Goal: Information Seeking & Learning: Find specific fact

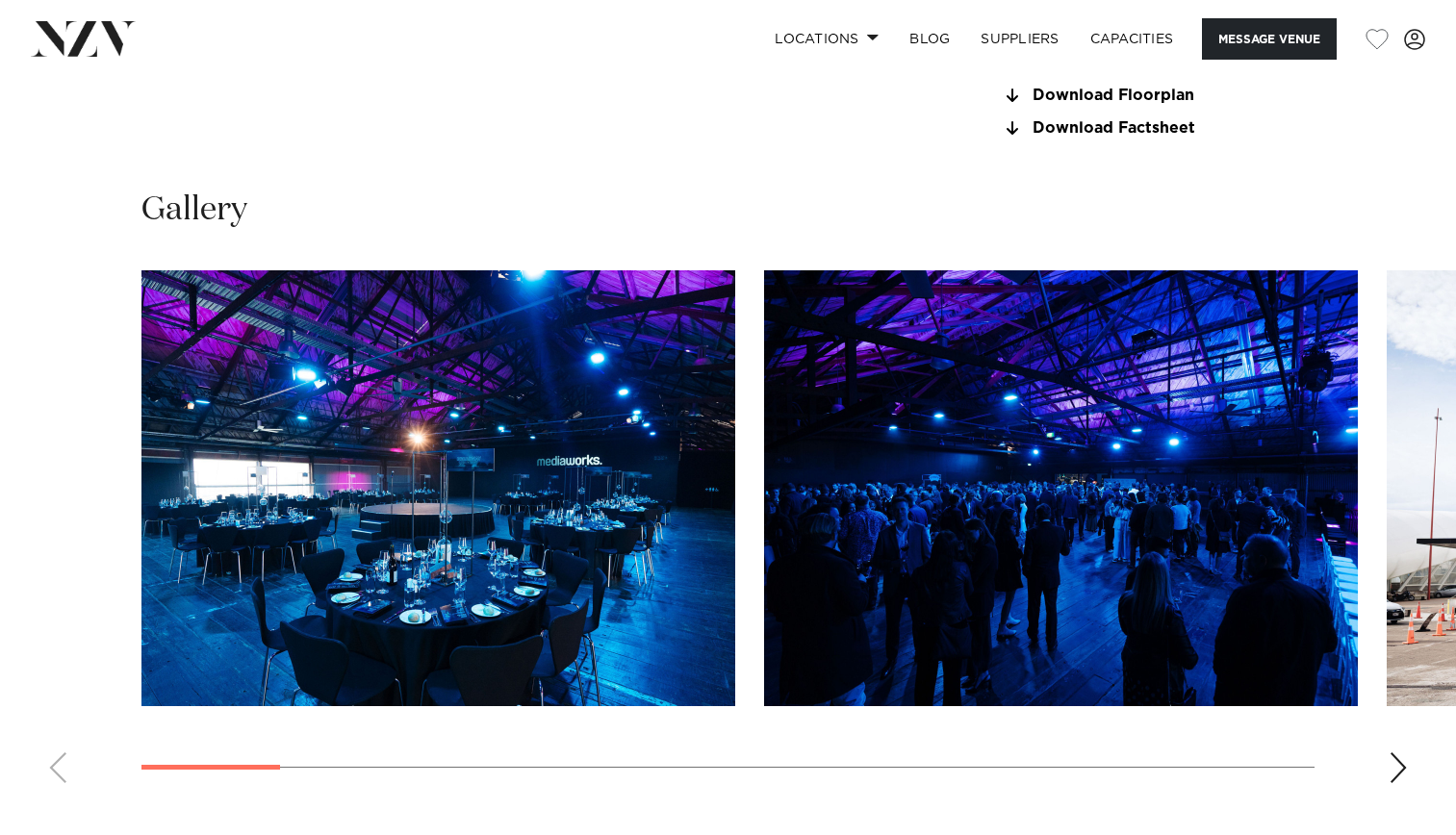
scroll to position [1731, 0]
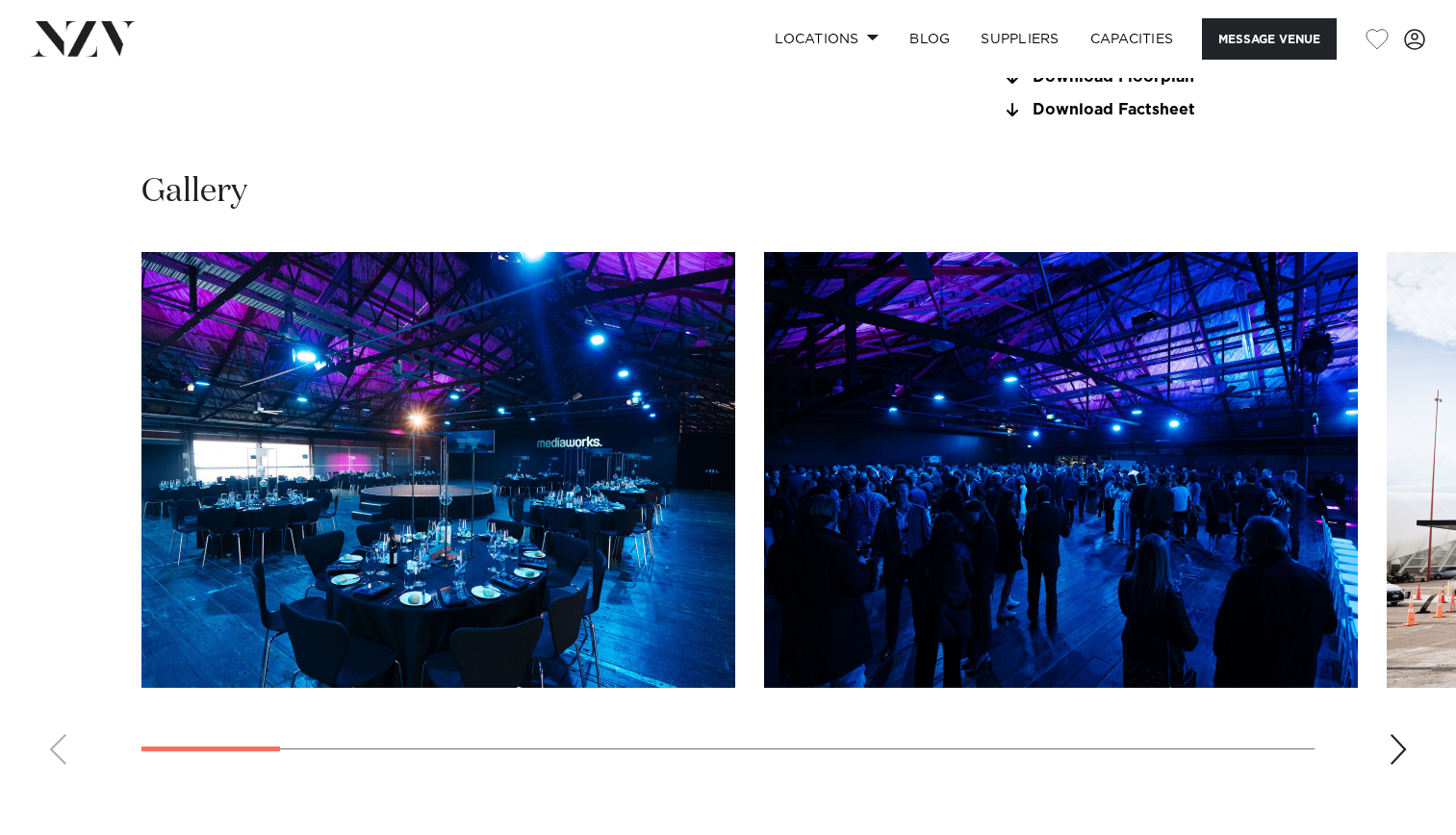
click at [1391, 764] on div "Next slide" at bounding box center [1398, 749] width 19 height 31
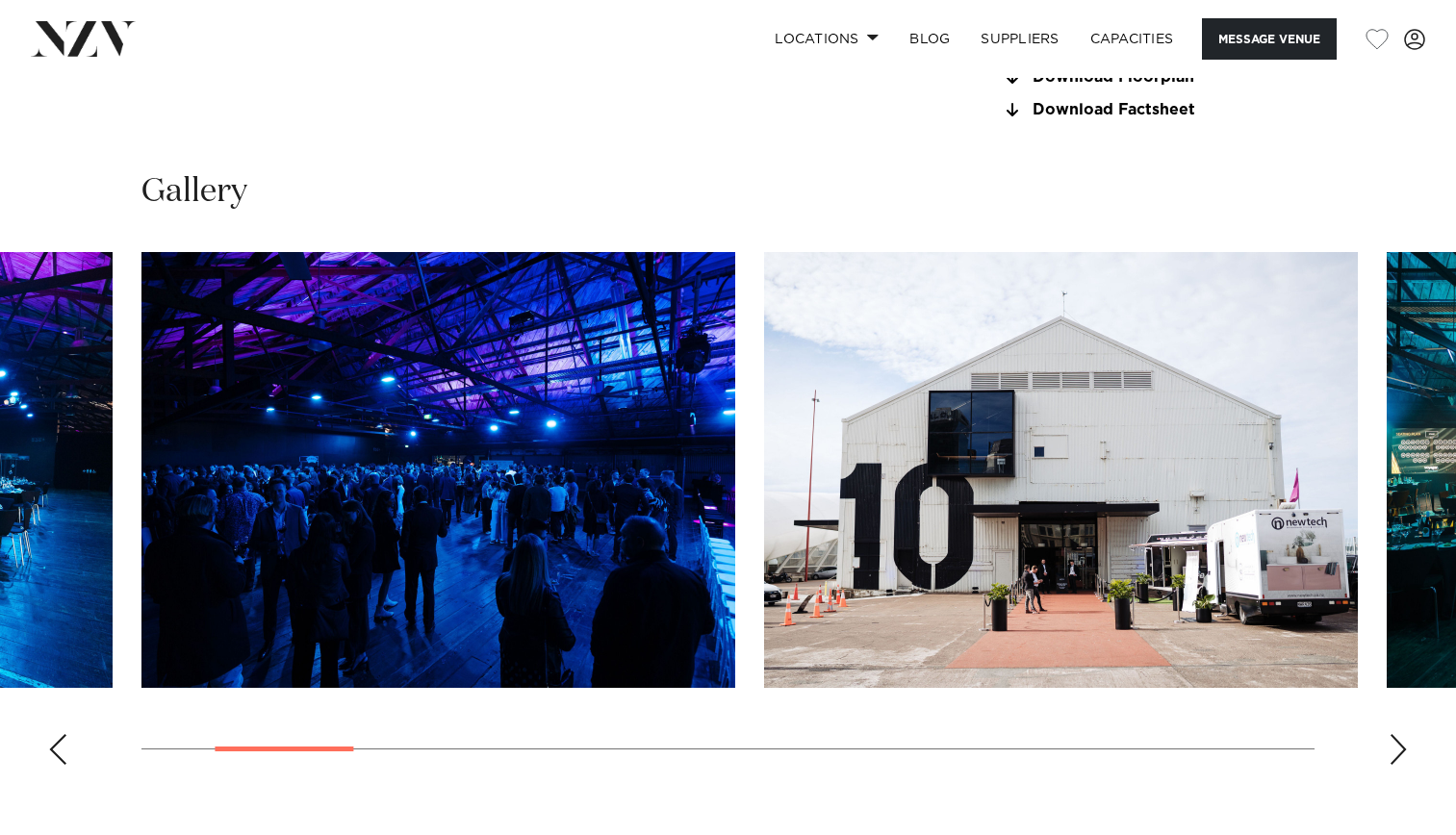
click at [1391, 764] on div "Next slide" at bounding box center [1398, 749] width 19 height 31
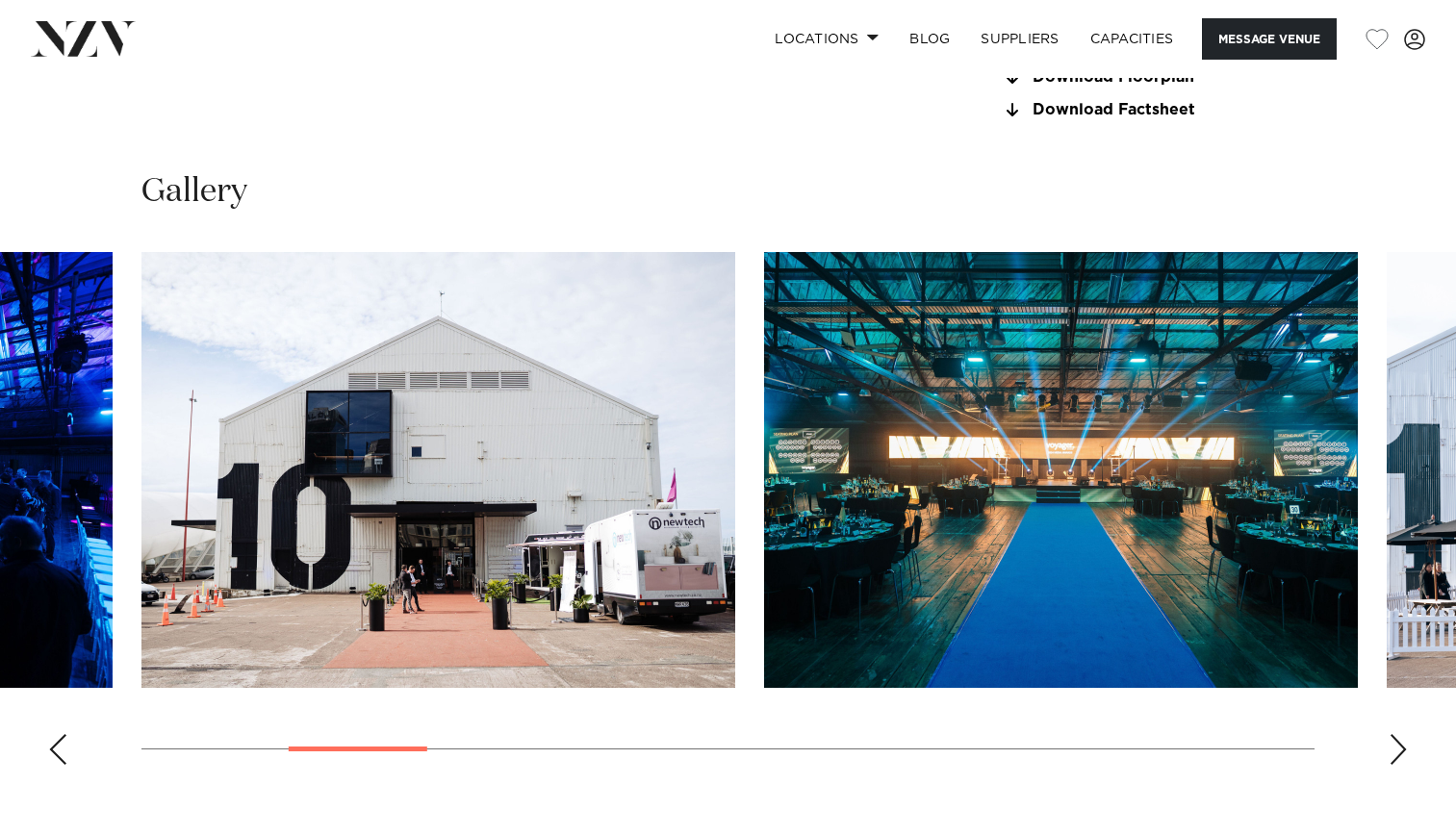
click at [1391, 764] on div "Next slide" at bounding box center [1398, 749] width 19 height 31
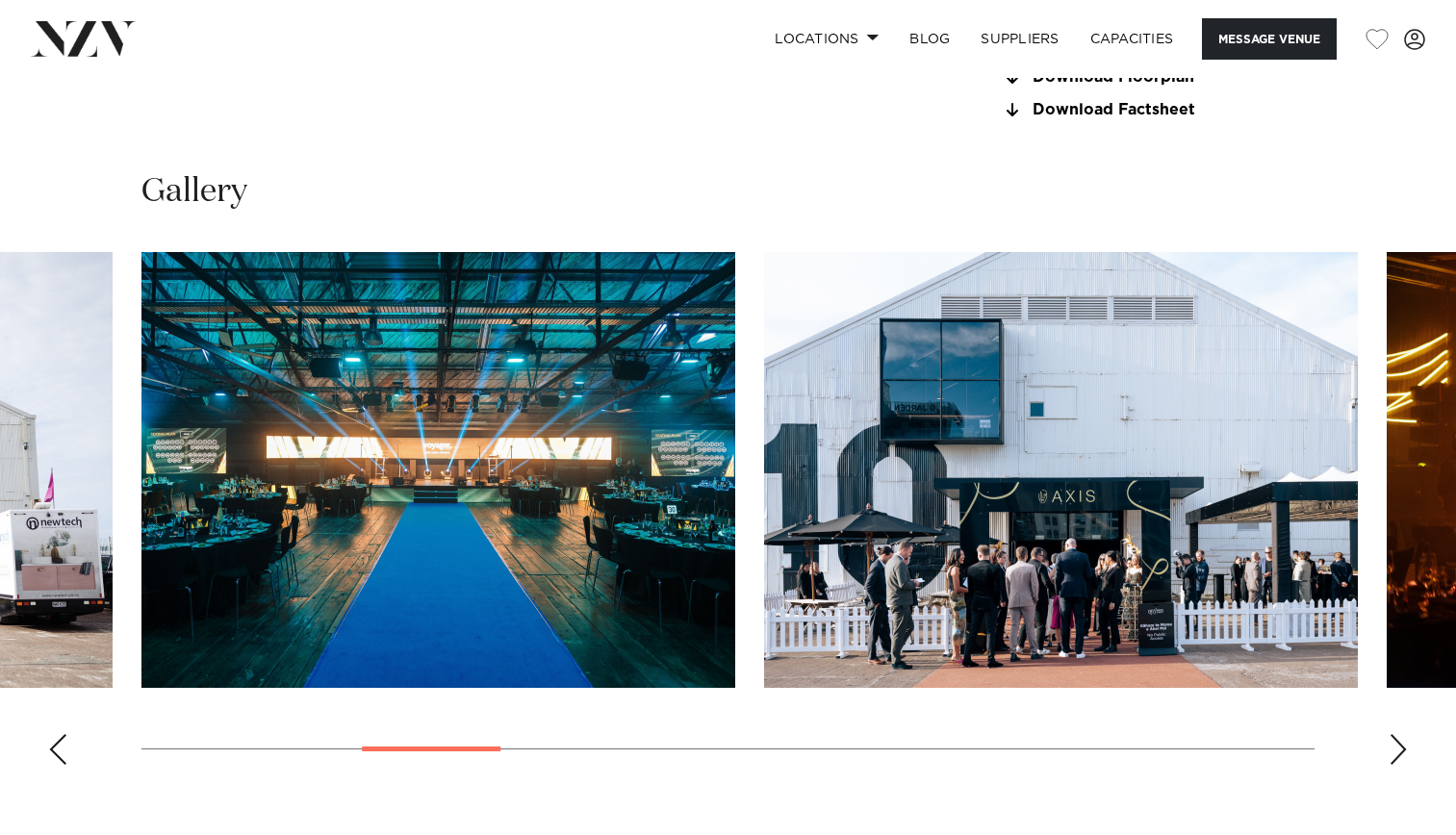
click at [1391, 764] on div "Next slide" at bounding box center [1398, 749] width 19 height 31
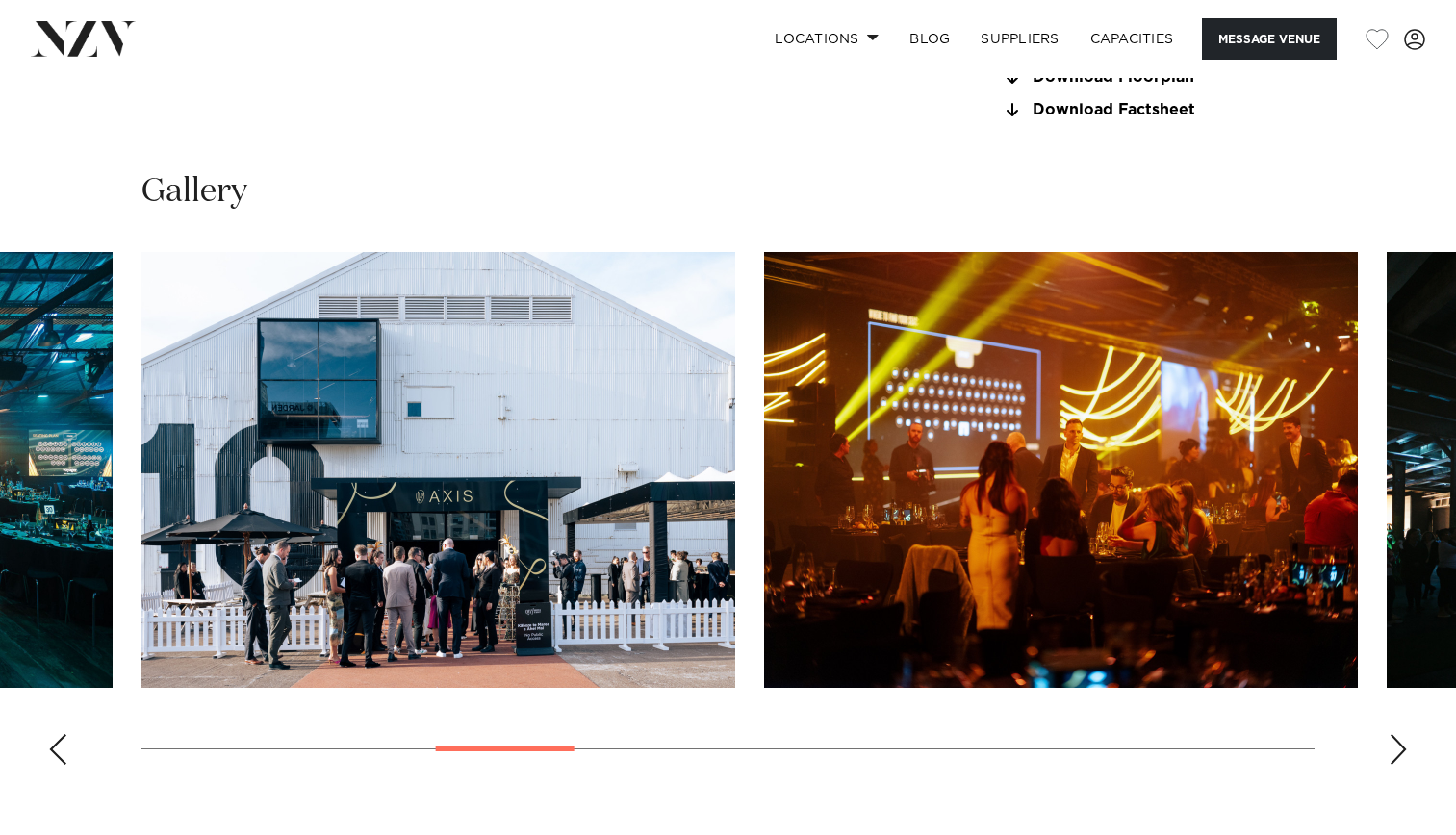
click at [1391, 764] on div "Next slide" at bounding box center [1398, 749] width 19 height 31
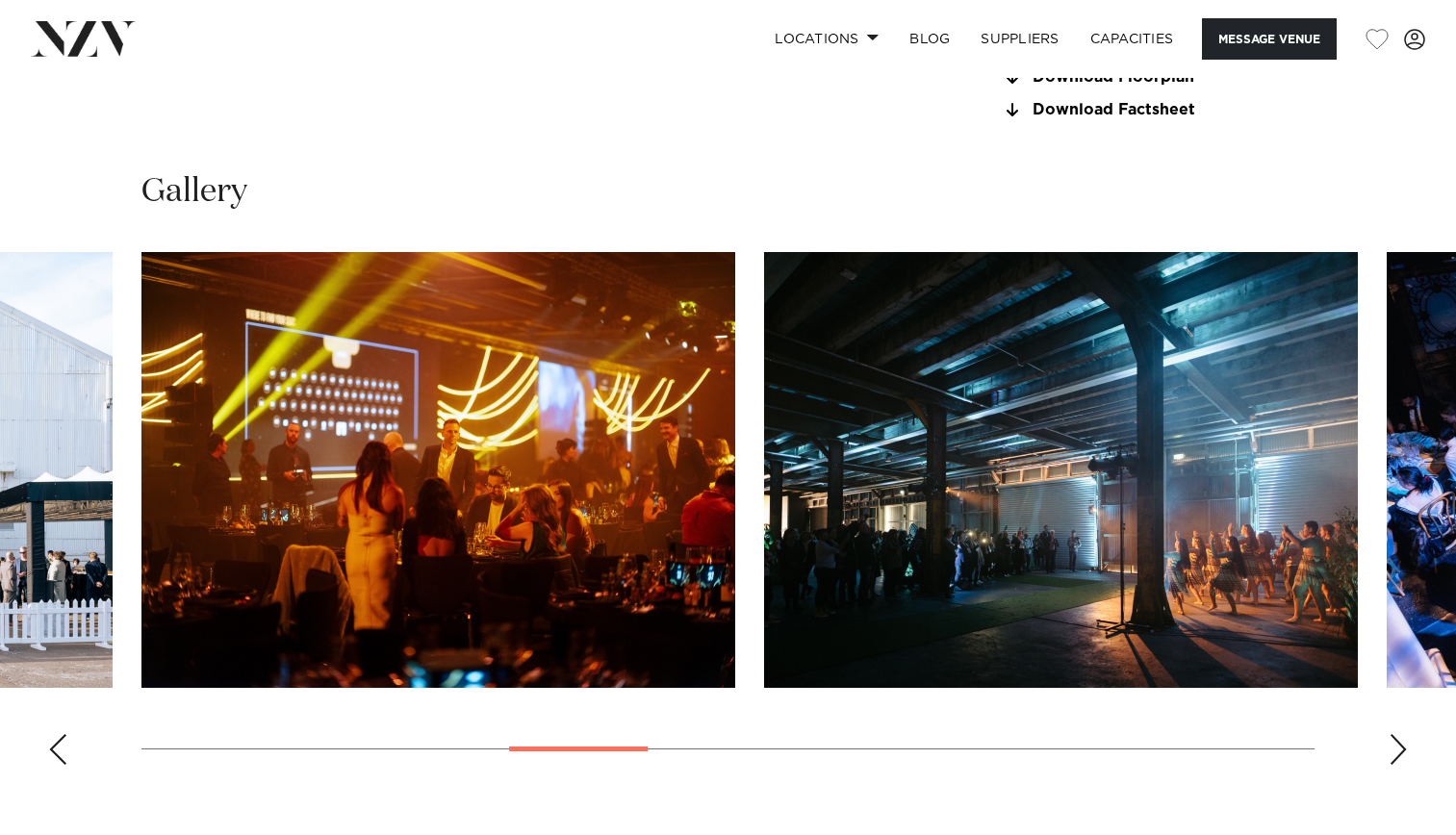
click at [1392, 764] on div "Next slide" at bounding box center [1398, 749] width 19 height 31
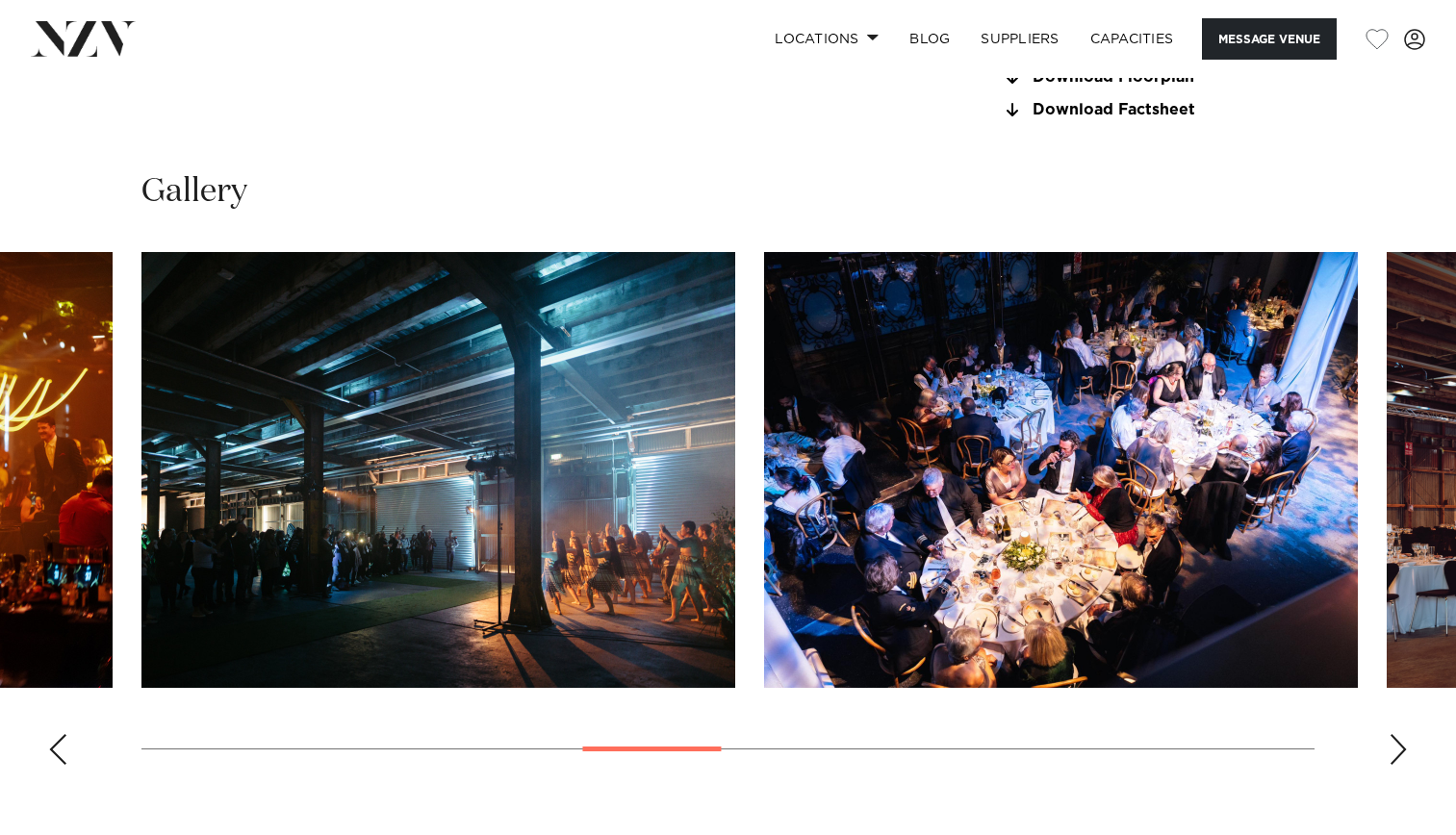
click at [1392, 764] on div "Next slide" at bounding box center [1398, 749] width 19 height 31
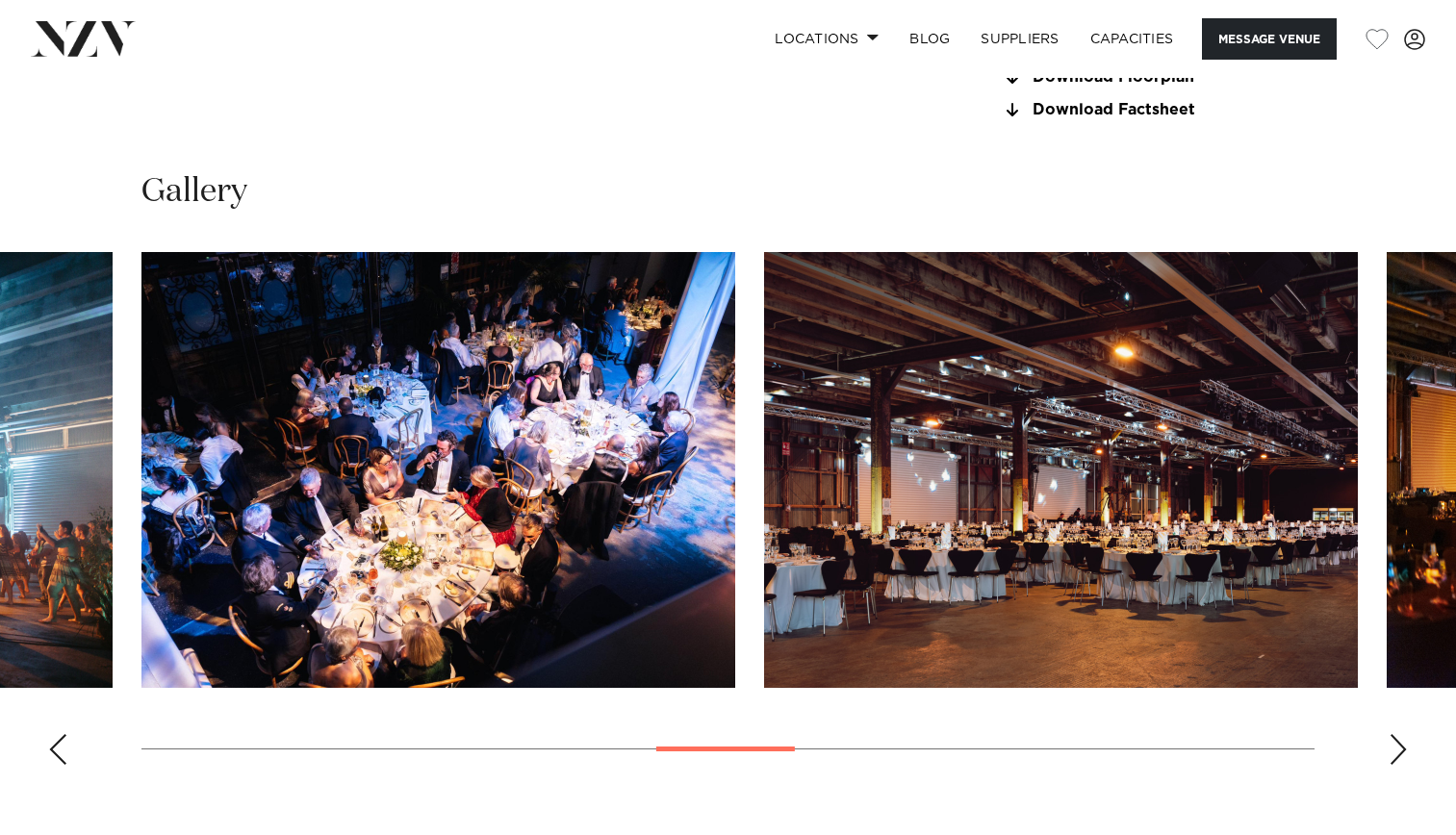
click at [1392, 764] on div "Next slide" at bounding box center [1398, 749] width 19 height 31
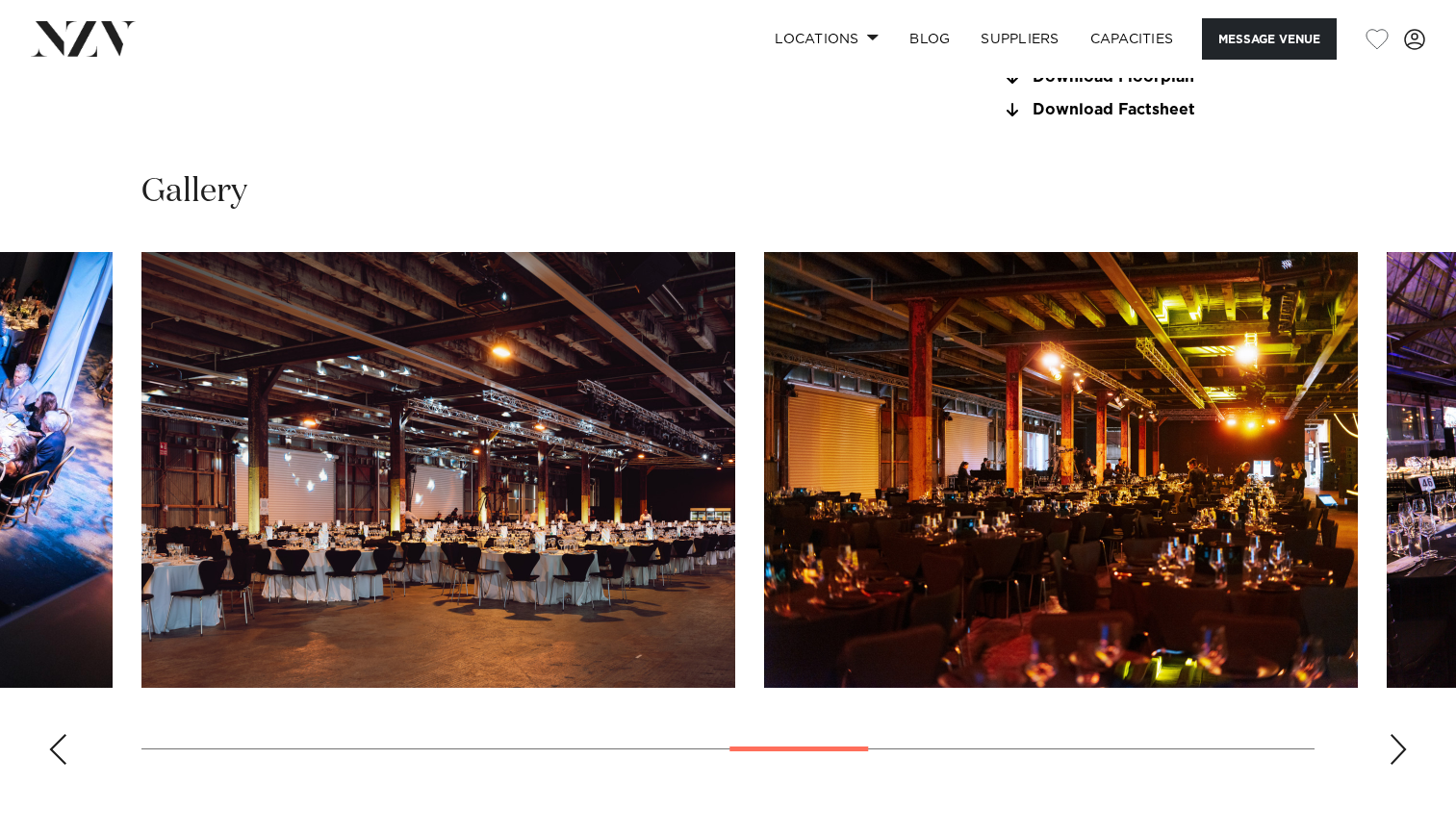
click at [1392, 764] on div "Next slide" at bounding box center [1398, 749] width 19 height 31
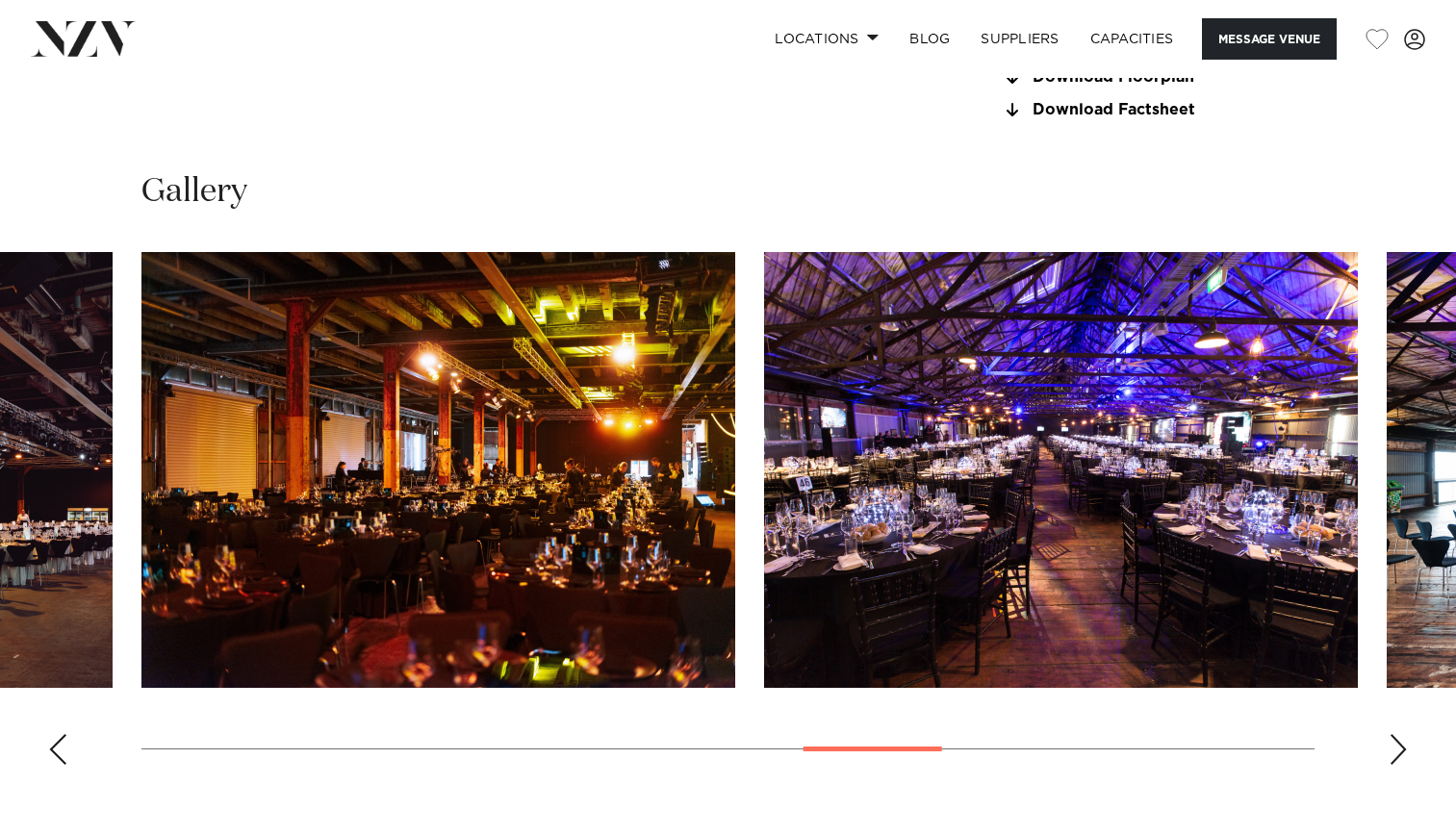
click at [1392, 764] on div "Next slide" at bounding box center [1398, 749] width 19 height 31
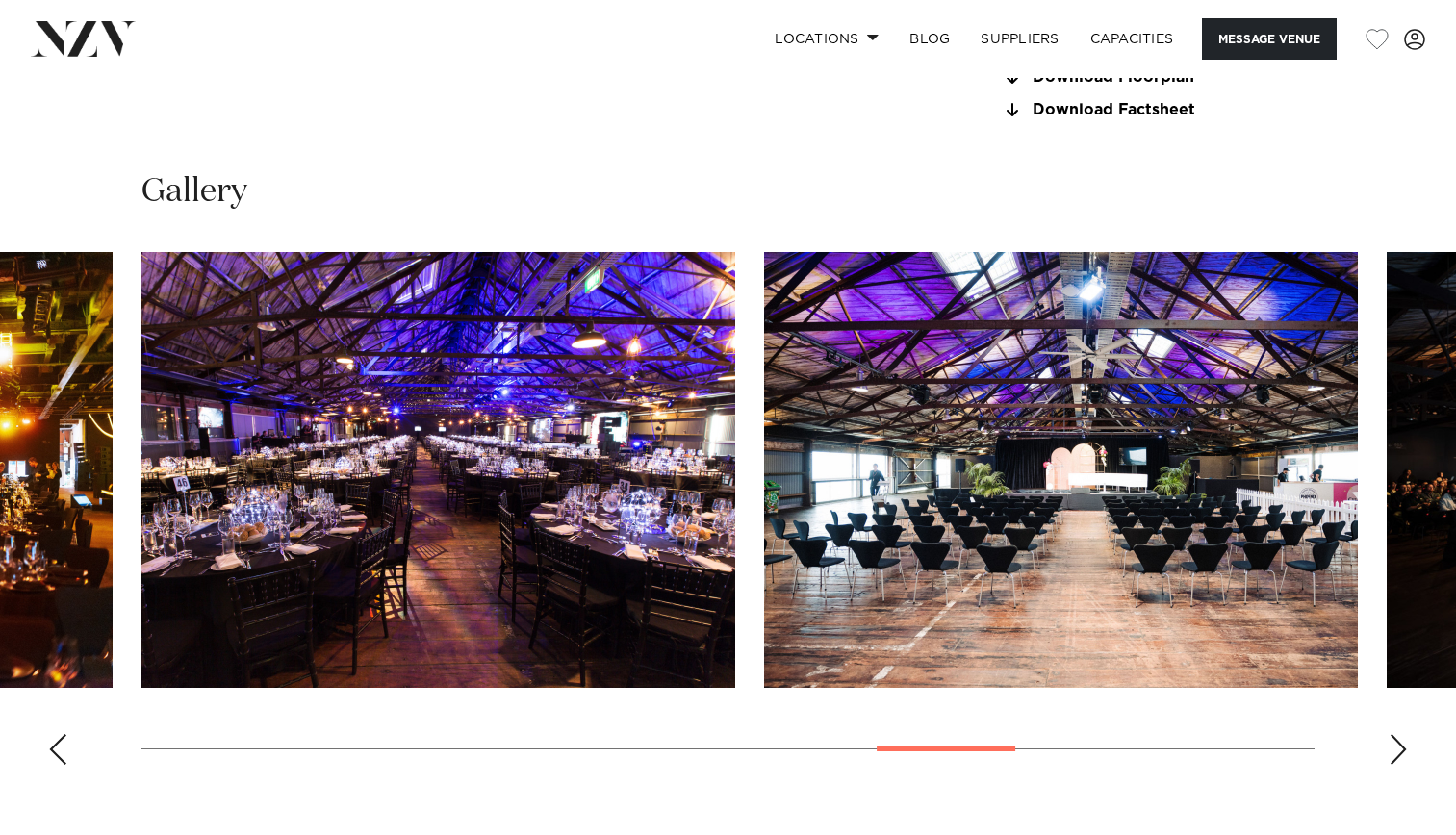
click at [1392, 764] on div "Next slide" at bounding box center [1398, 749] width 19 height 31
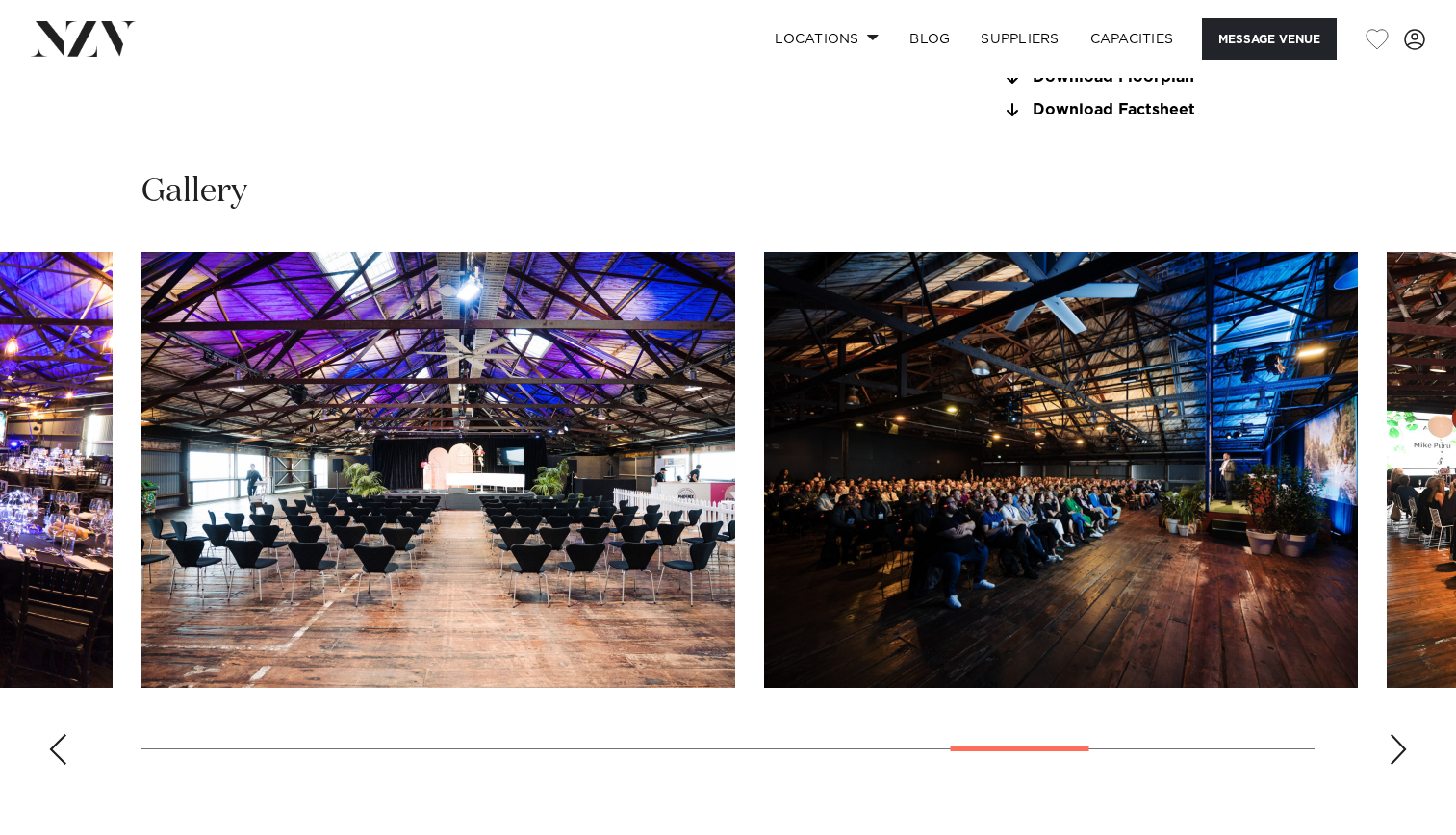
click at [1392, 764] on div "Next slide" at bounding box center [1398, 749] width 19 height 31
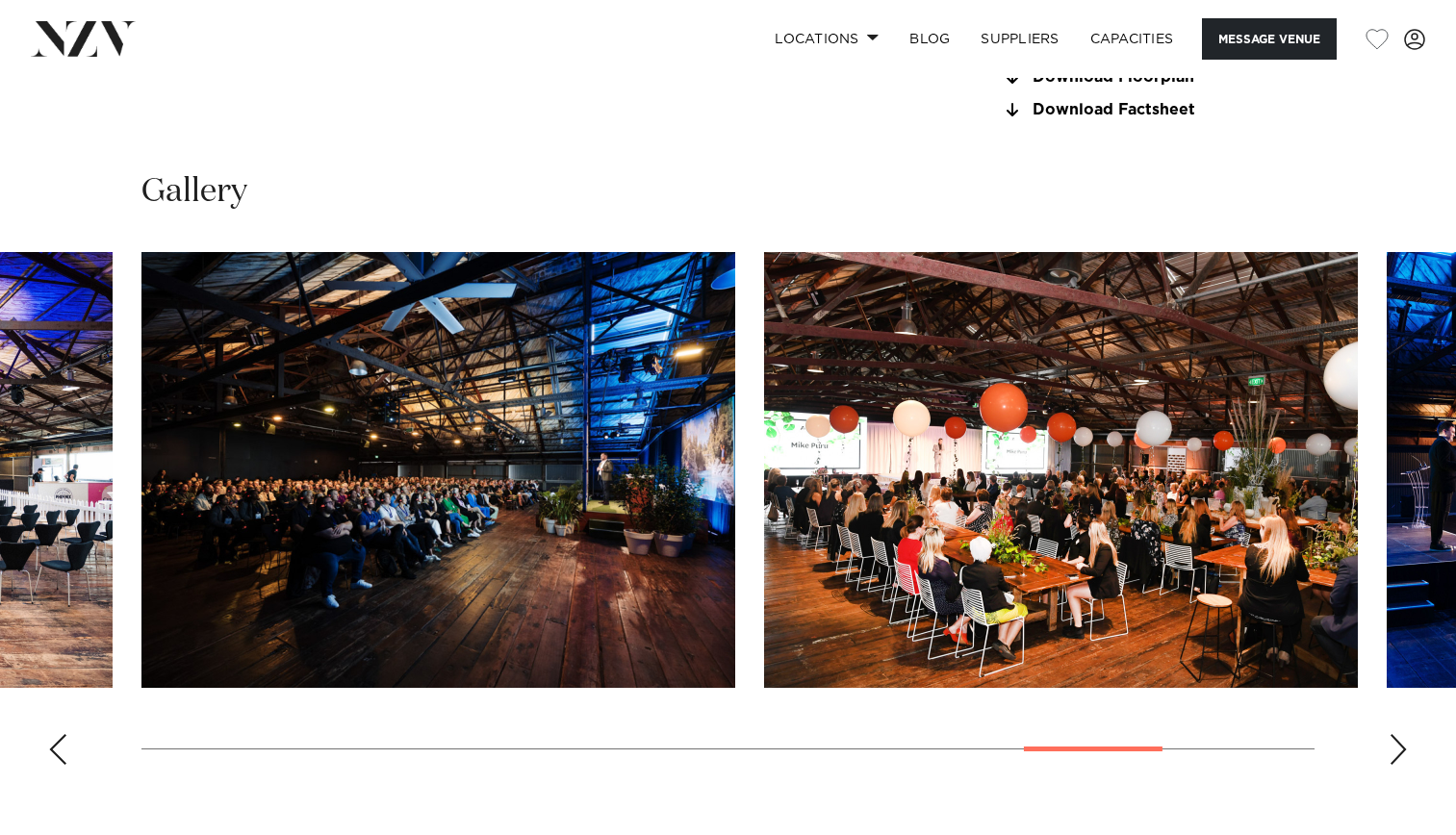
click at [881, 780] on swiper-container at bounding box center [728, 515] width 1456 height 528
click at [1399, 764] on div "Next slide" at bounding box center [1398, 749] width 19 height 31
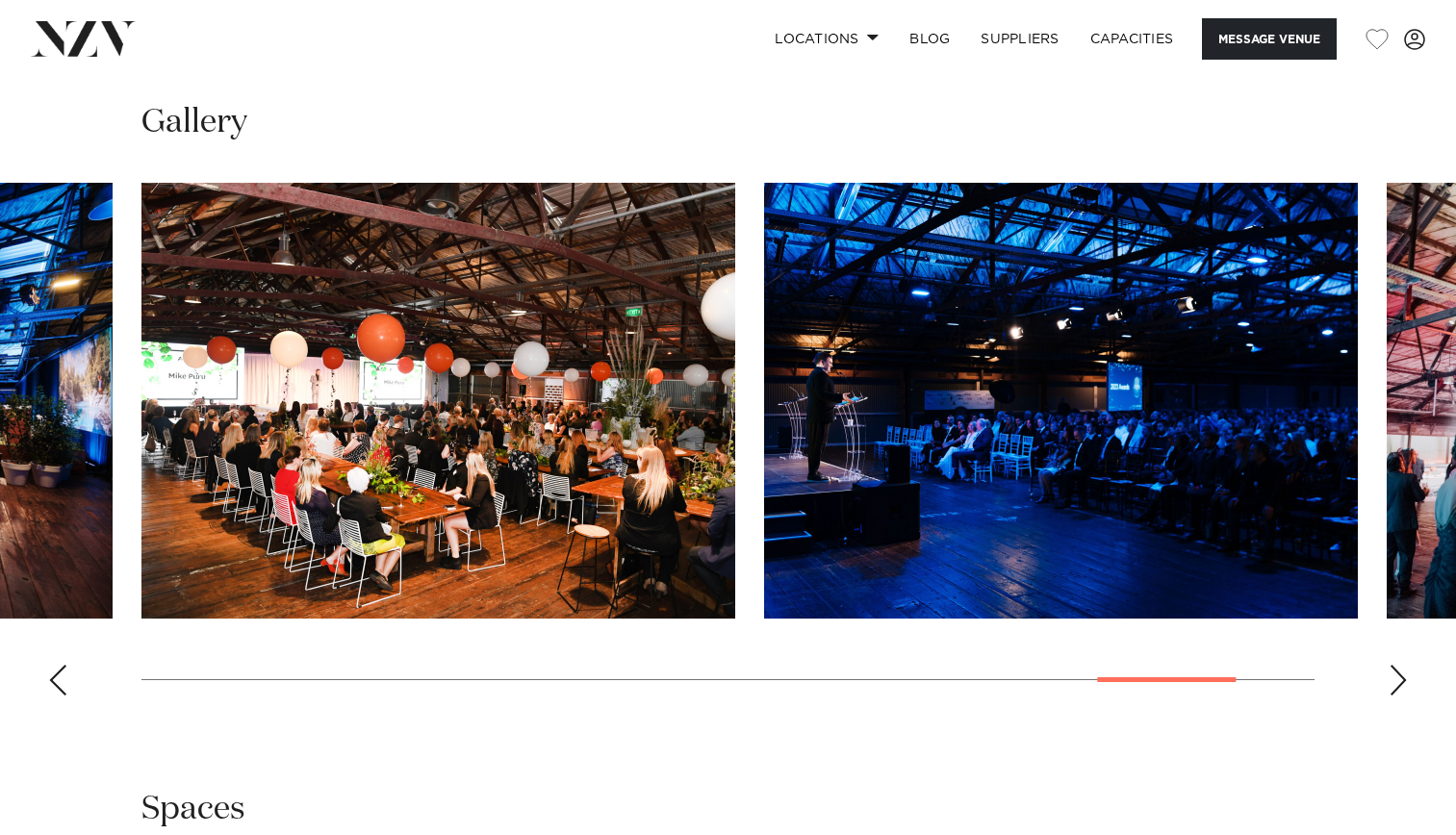
scroll to position [1923, 0]
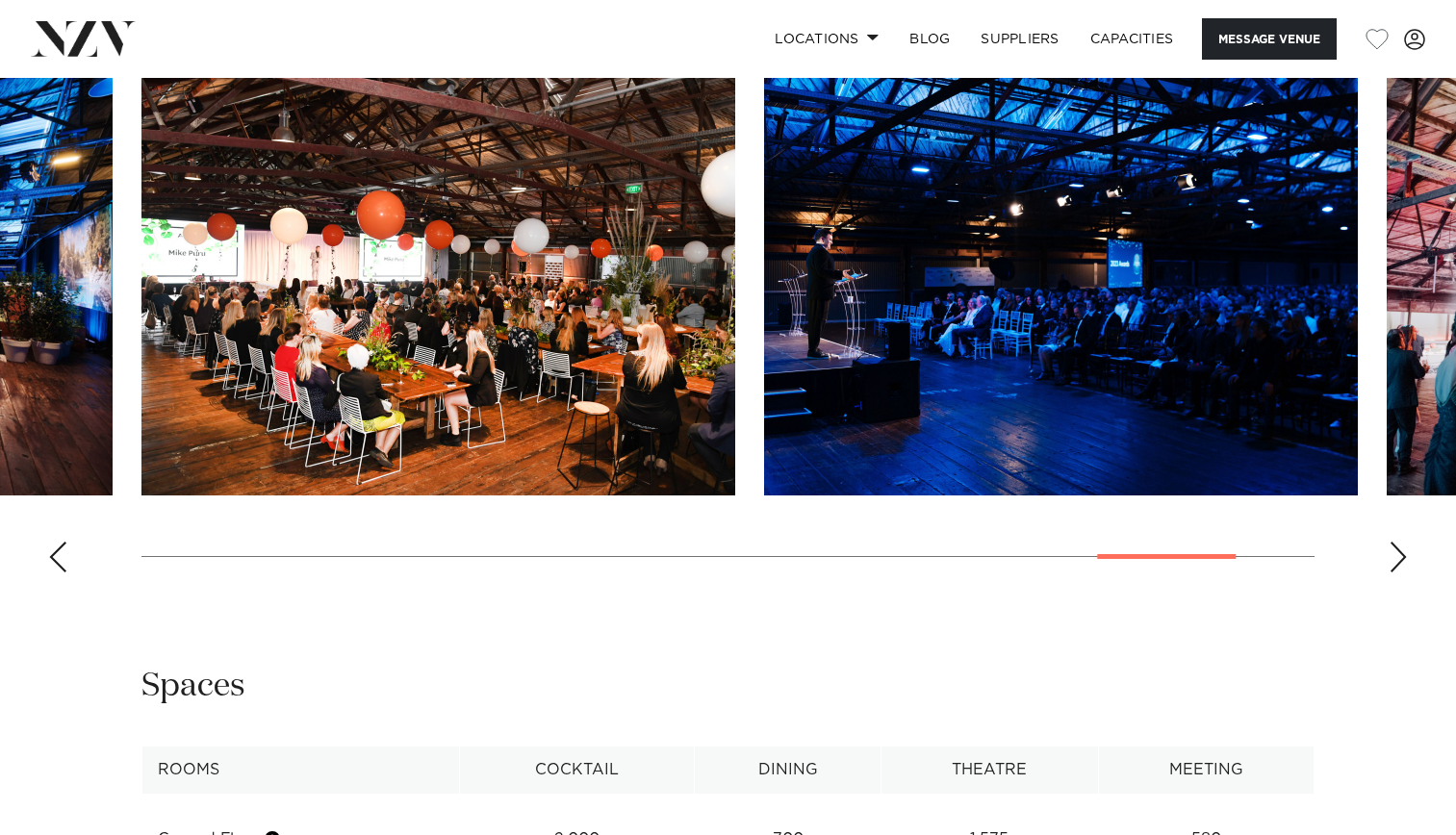
click at [59, 573] on div "Previous slide" at bounding box center [57, 557] width 19 height 31
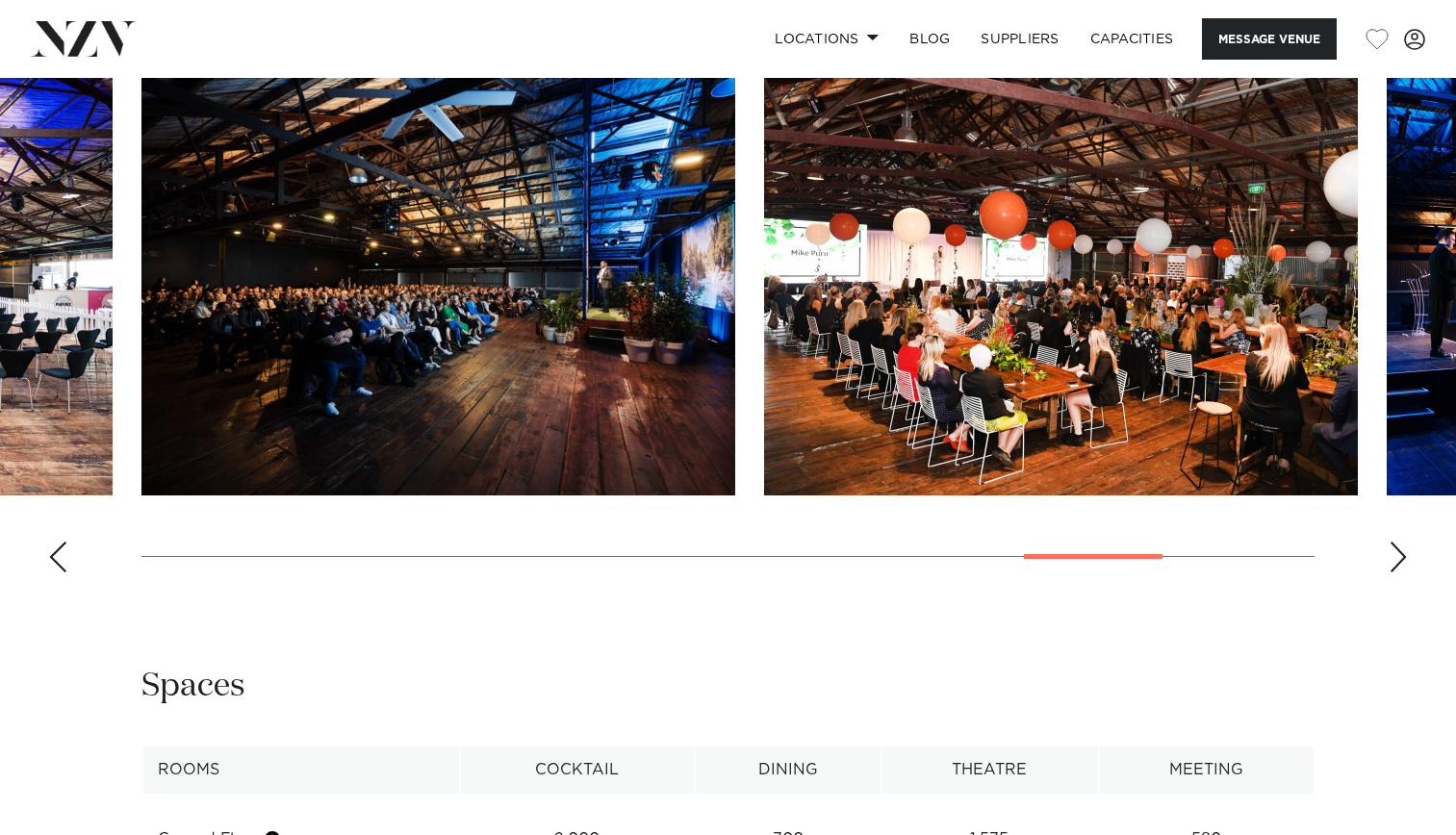
click at [59, 573] on div "Previous slide" at bounding box center [57, 557] width 19 height 31
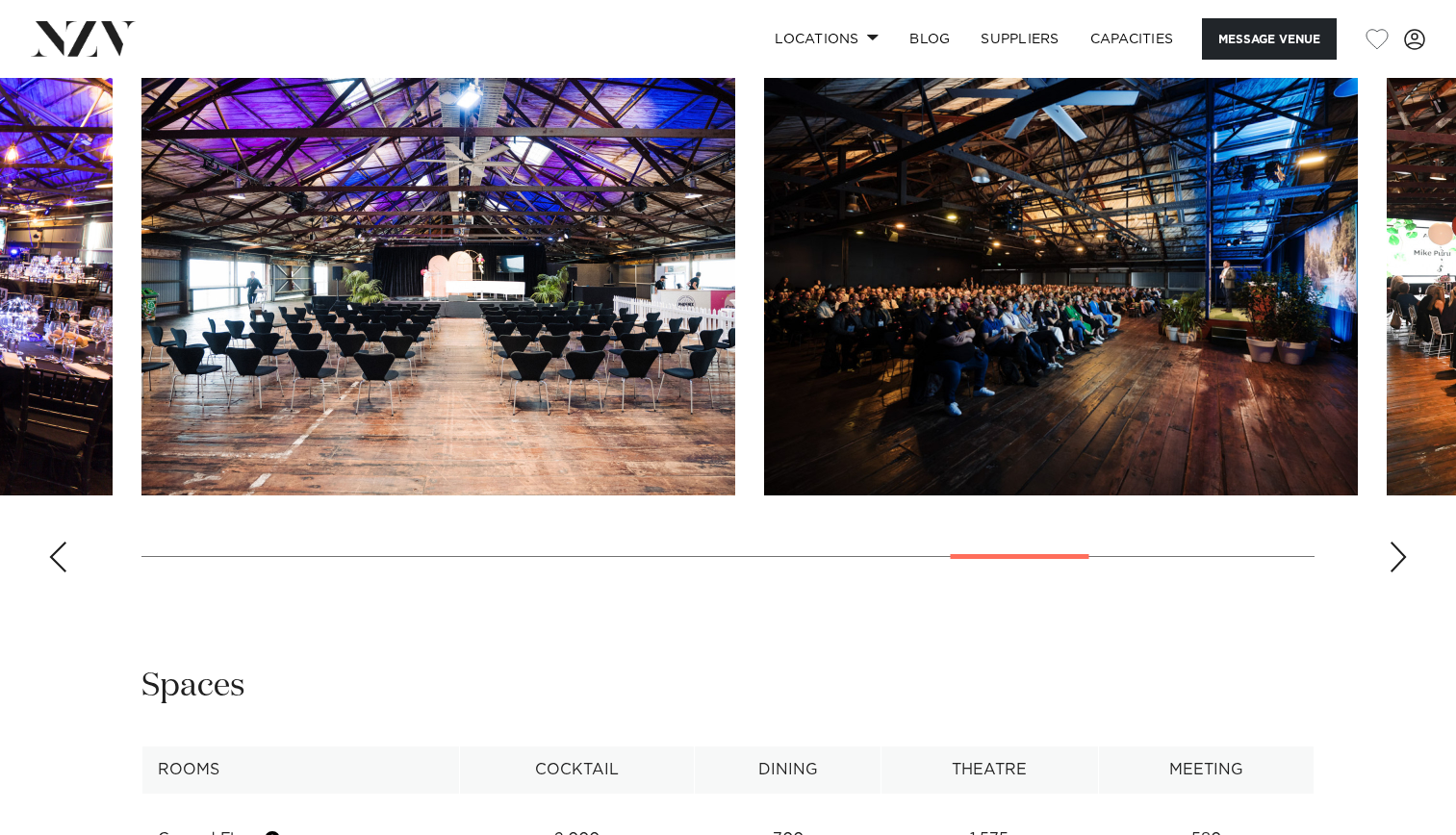
click at [59, 573] on div "Previous slide" at bounding box center [57, 557] width 19 height 31
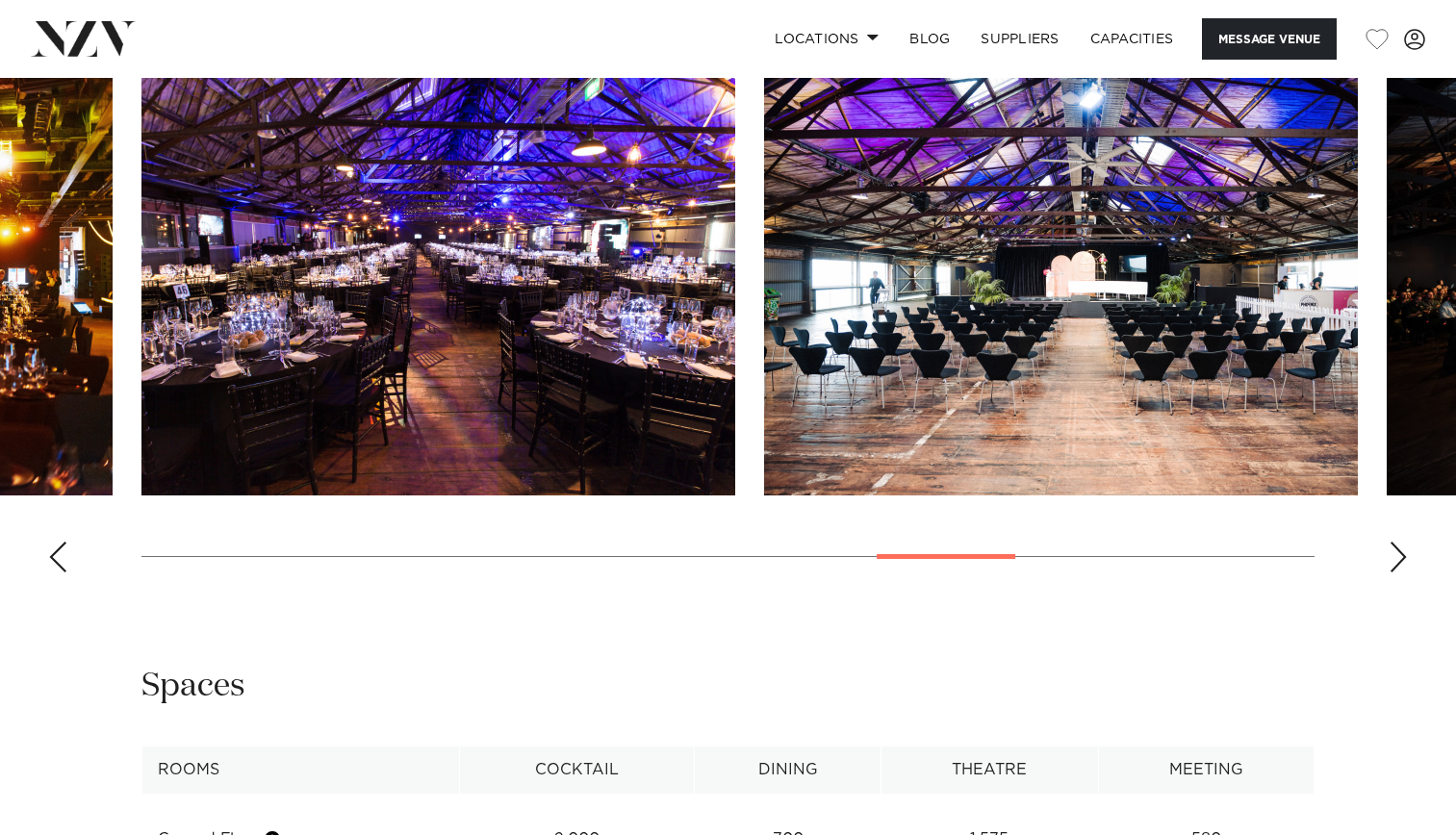
click at [59, 573] on div "Previous slide" at bounding box center [57, 557] width 19 height 31
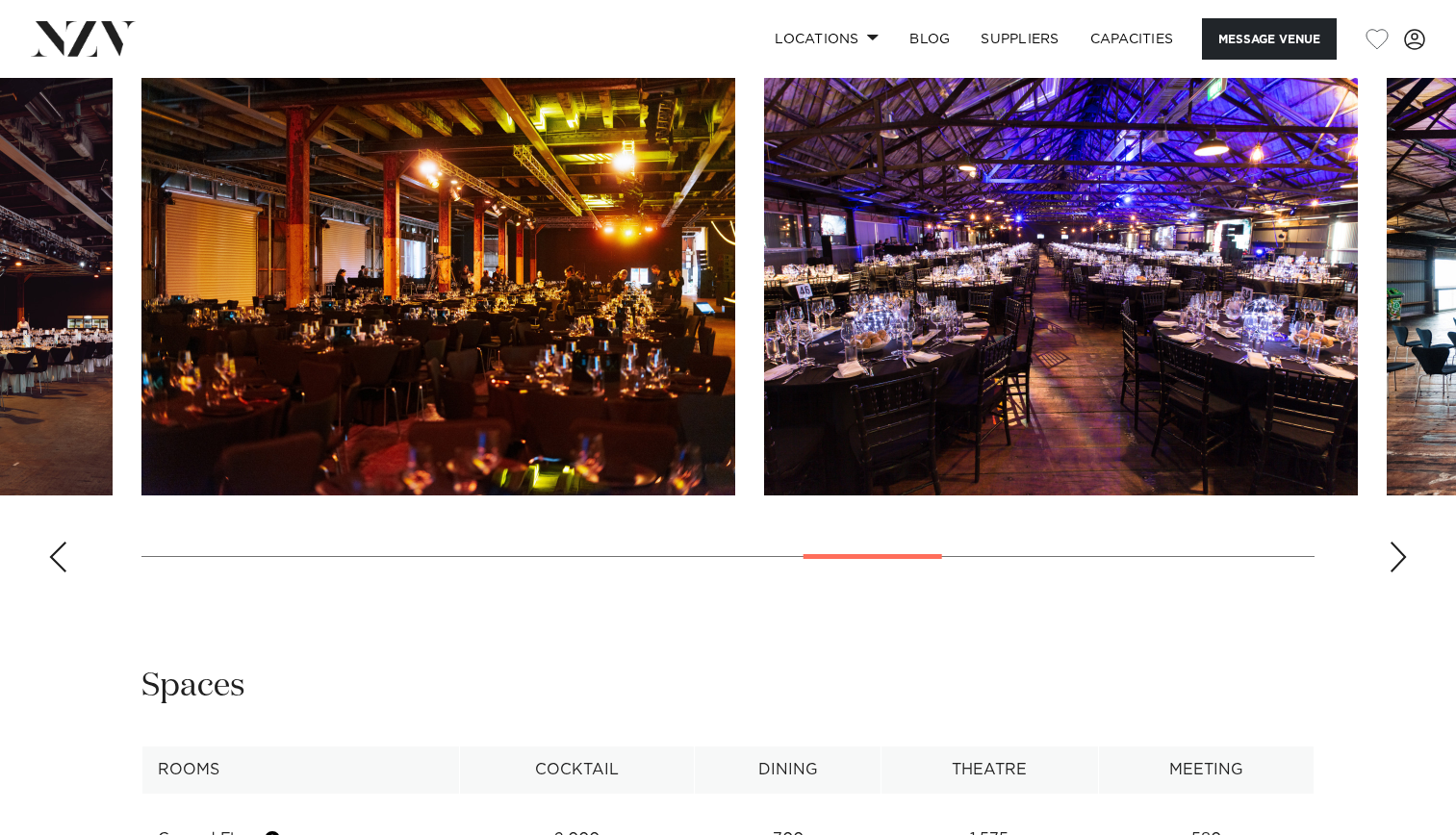
click at [59, 573] on div "Previous slide" at bounding box center [57, 557] width 19 height 31
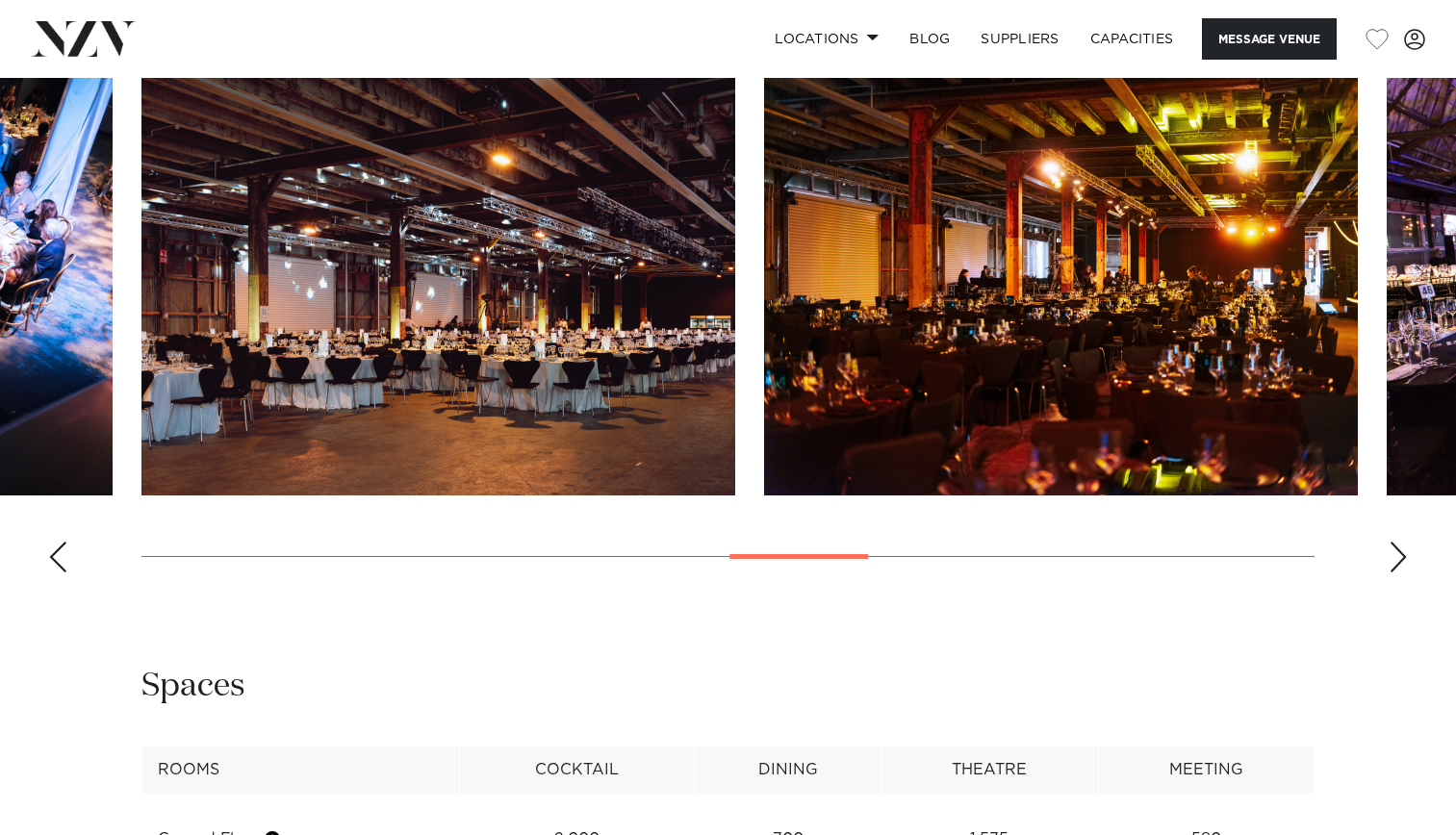
click at [59, 573] on div "Previous slide" at bounding box center [57, 557] width 19 height 31
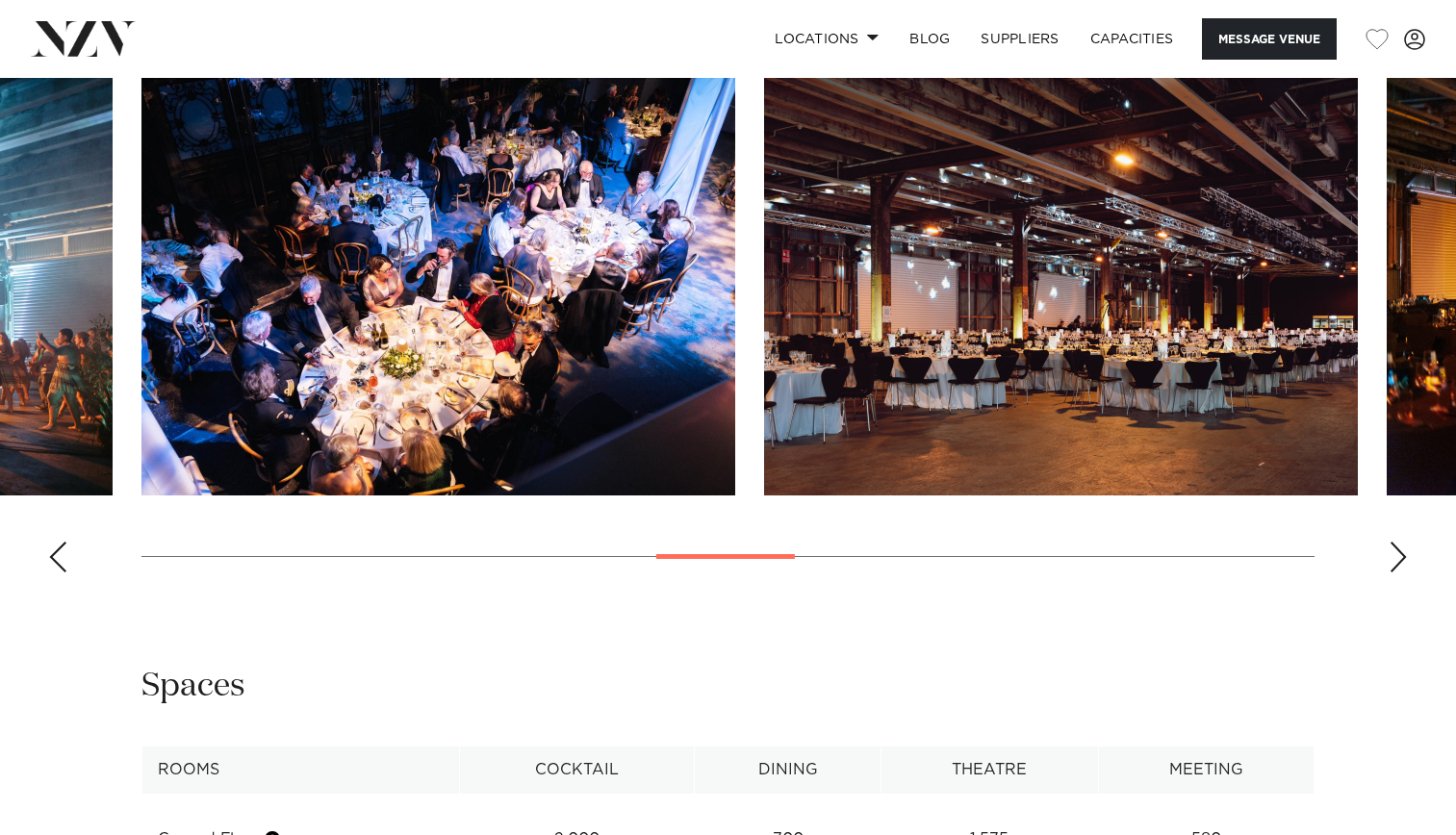
click at [731, 559] on div at bounding box center [726, 556] width 138 height 5
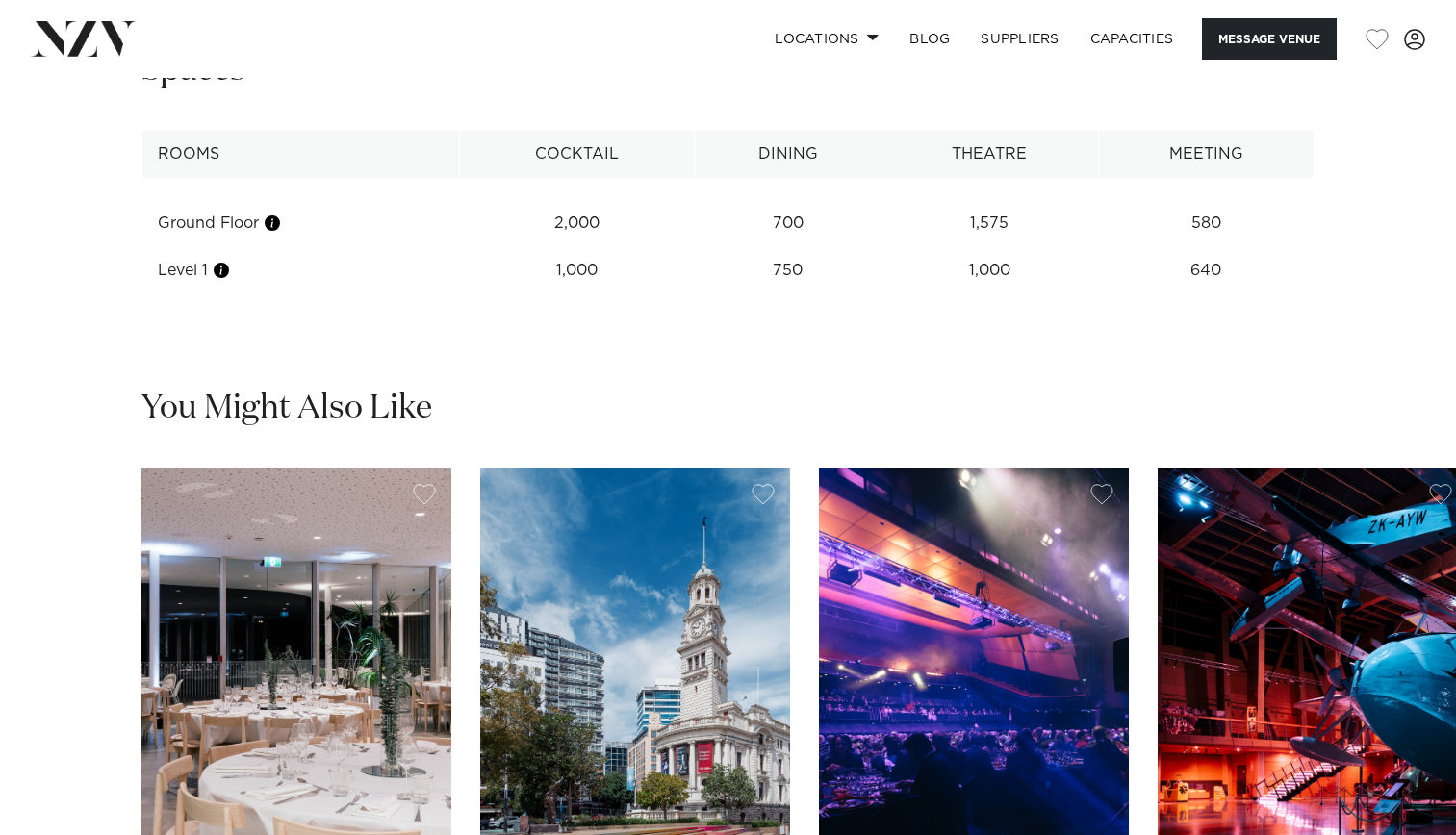
scroll to position [2308, 0]
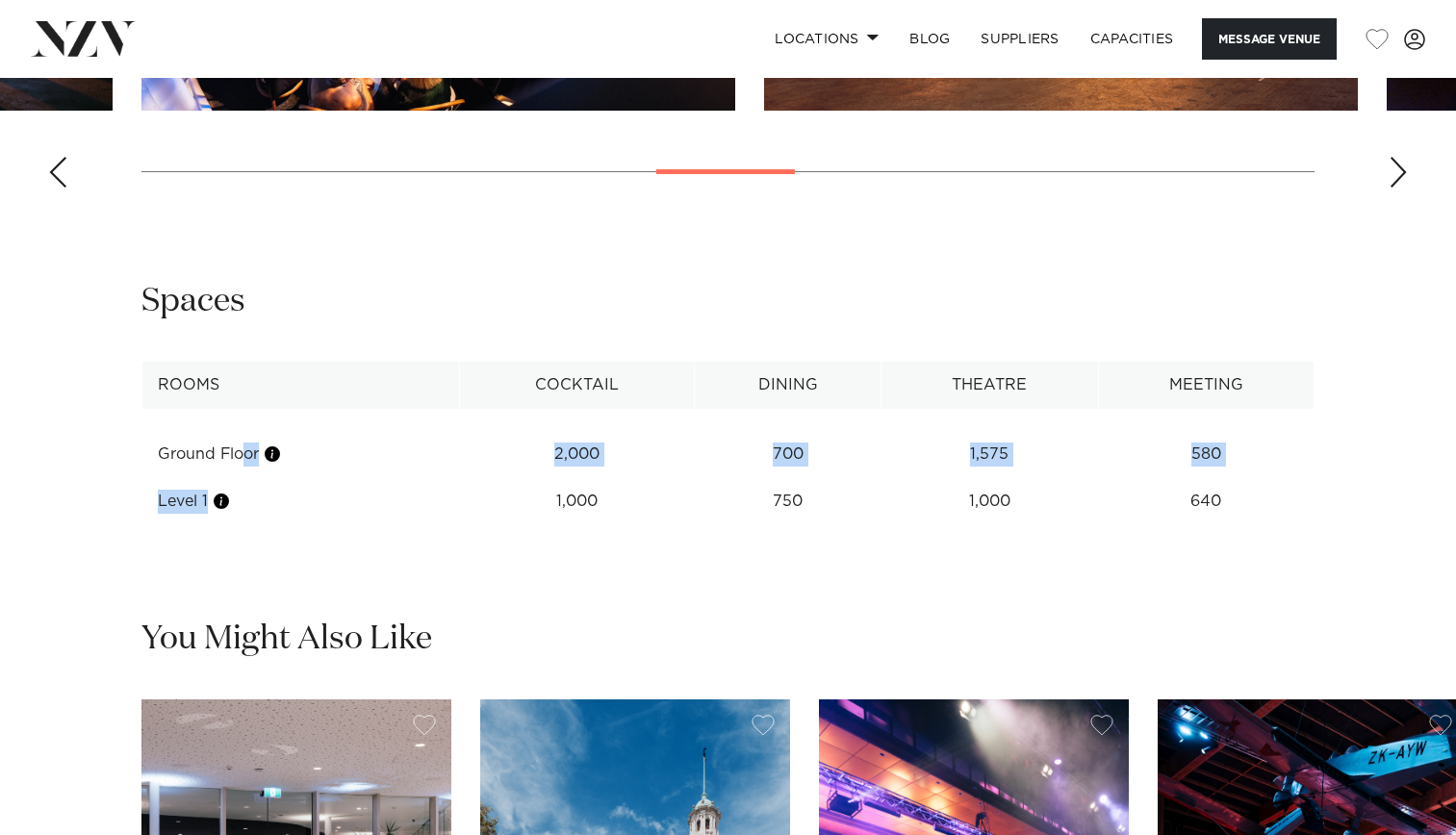
drag, startPoint x: 275, startPoint y: 559, endPoint x: 152, endPoint y: 514, distance: 131.0
click at [152, 514] on tbody "Ground Floor 2,000 700 1,575 580 Level 1 1,000 750 1,000 640 See more" at bounding box center [728, 467] width 1172 height 117
copy tbody "Ground Floor 2,000 700 1,575 580 Level 1"
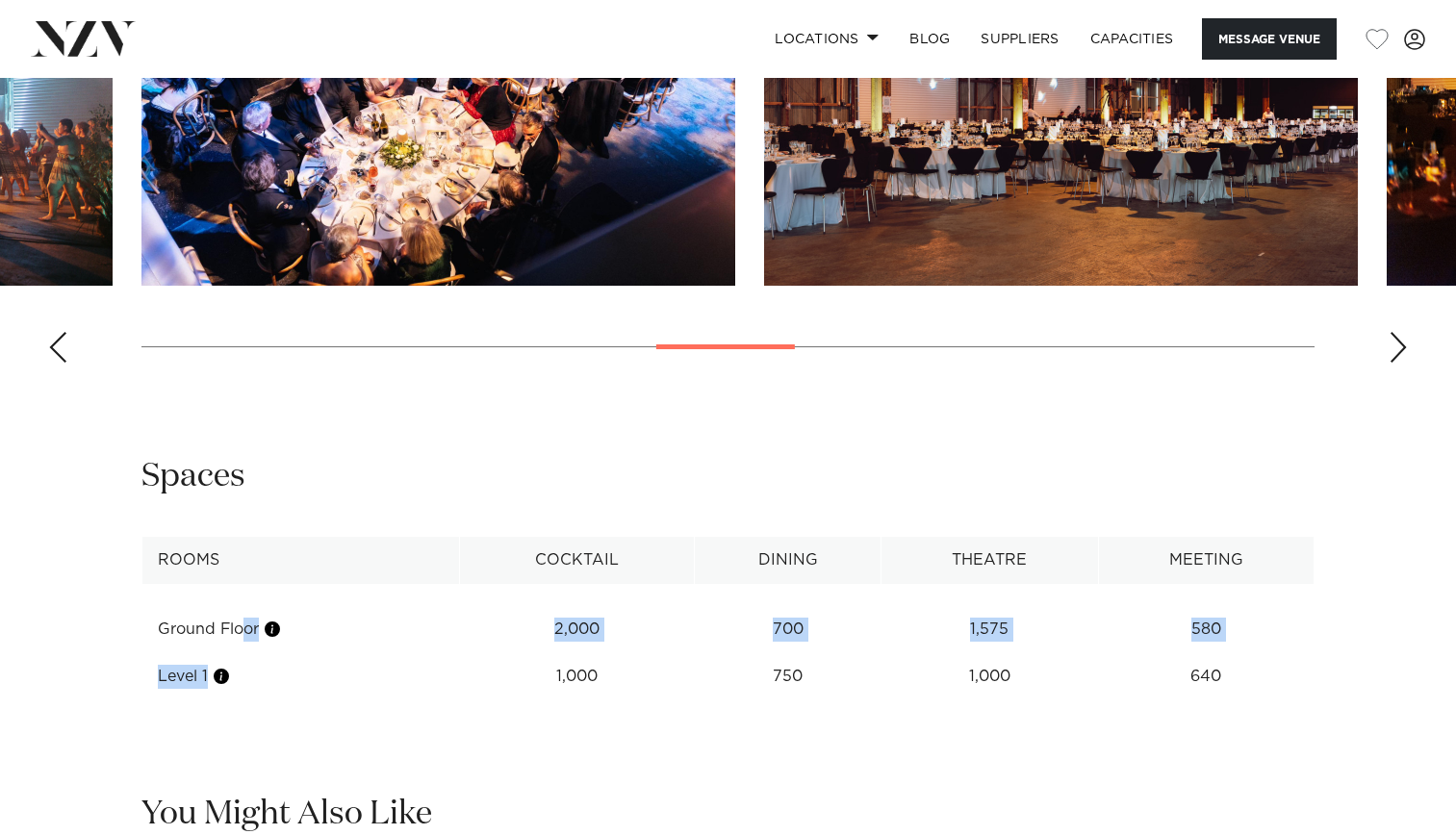
scroll to position [1923, 0]
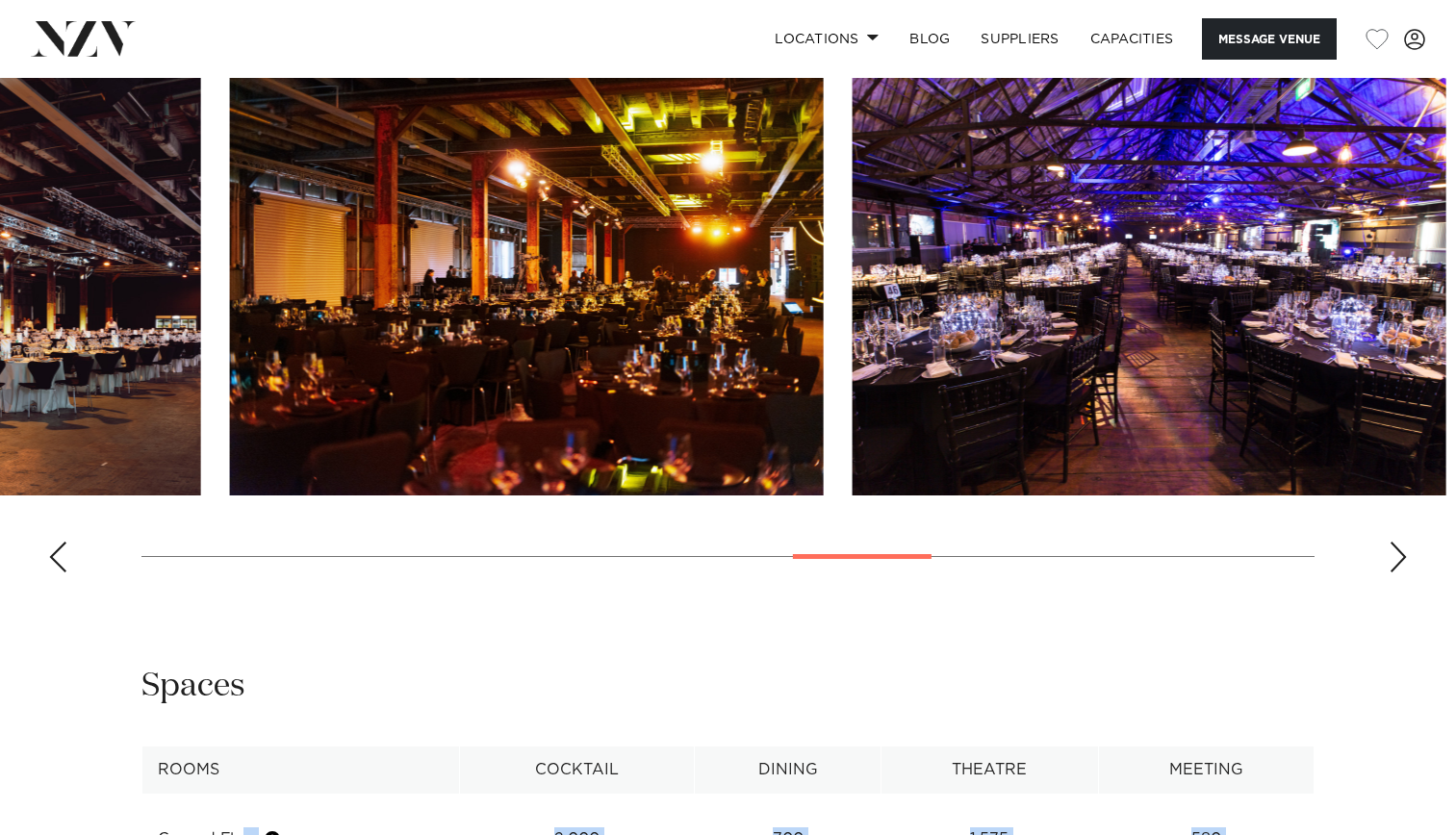
click at [912, 587] on swiper-container at bounding box center [728, 323] width 1456 height 528
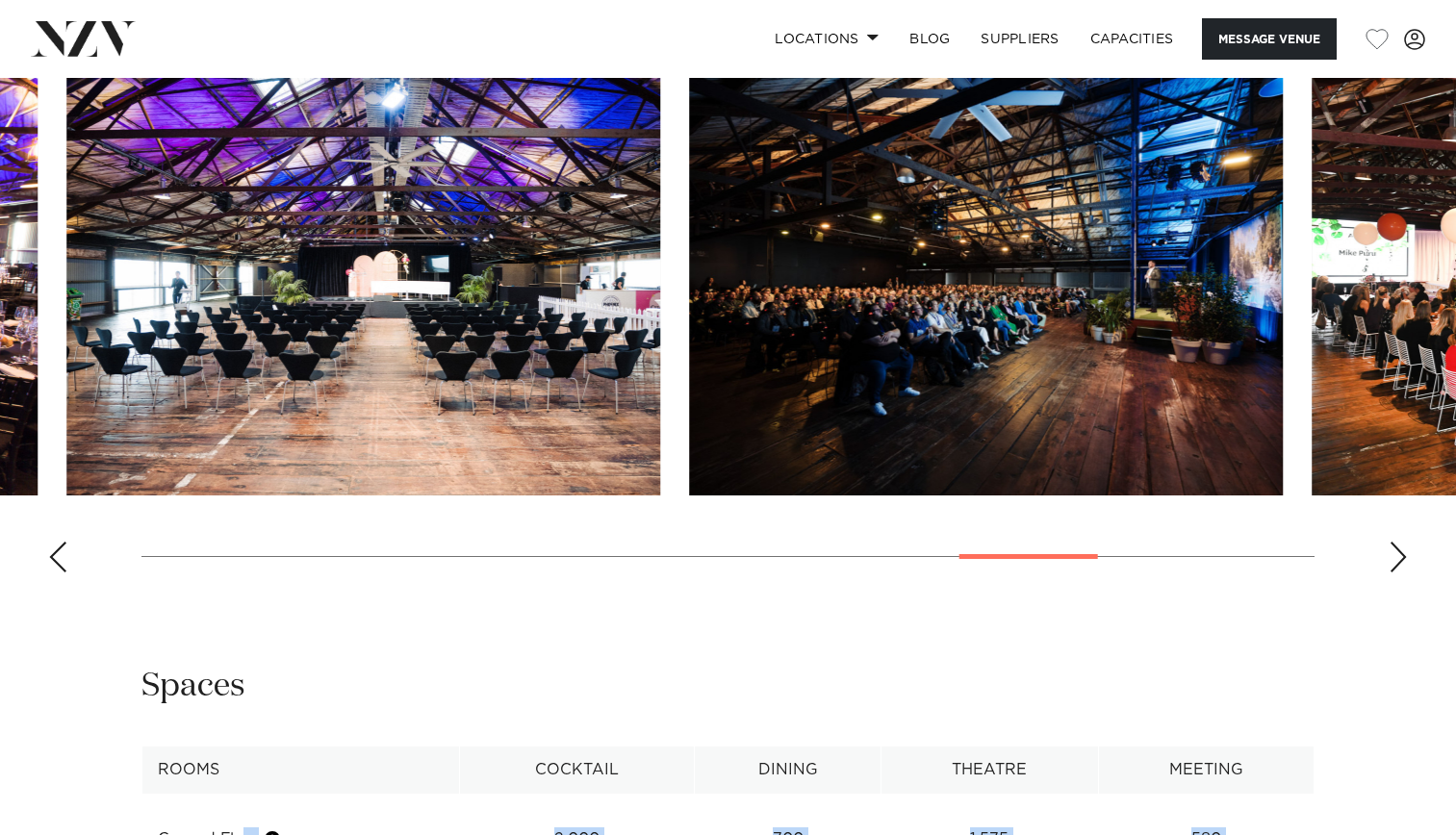
click at [1081, 587] on swiper-container at bounding box center [728, 323] width 1456 height 528
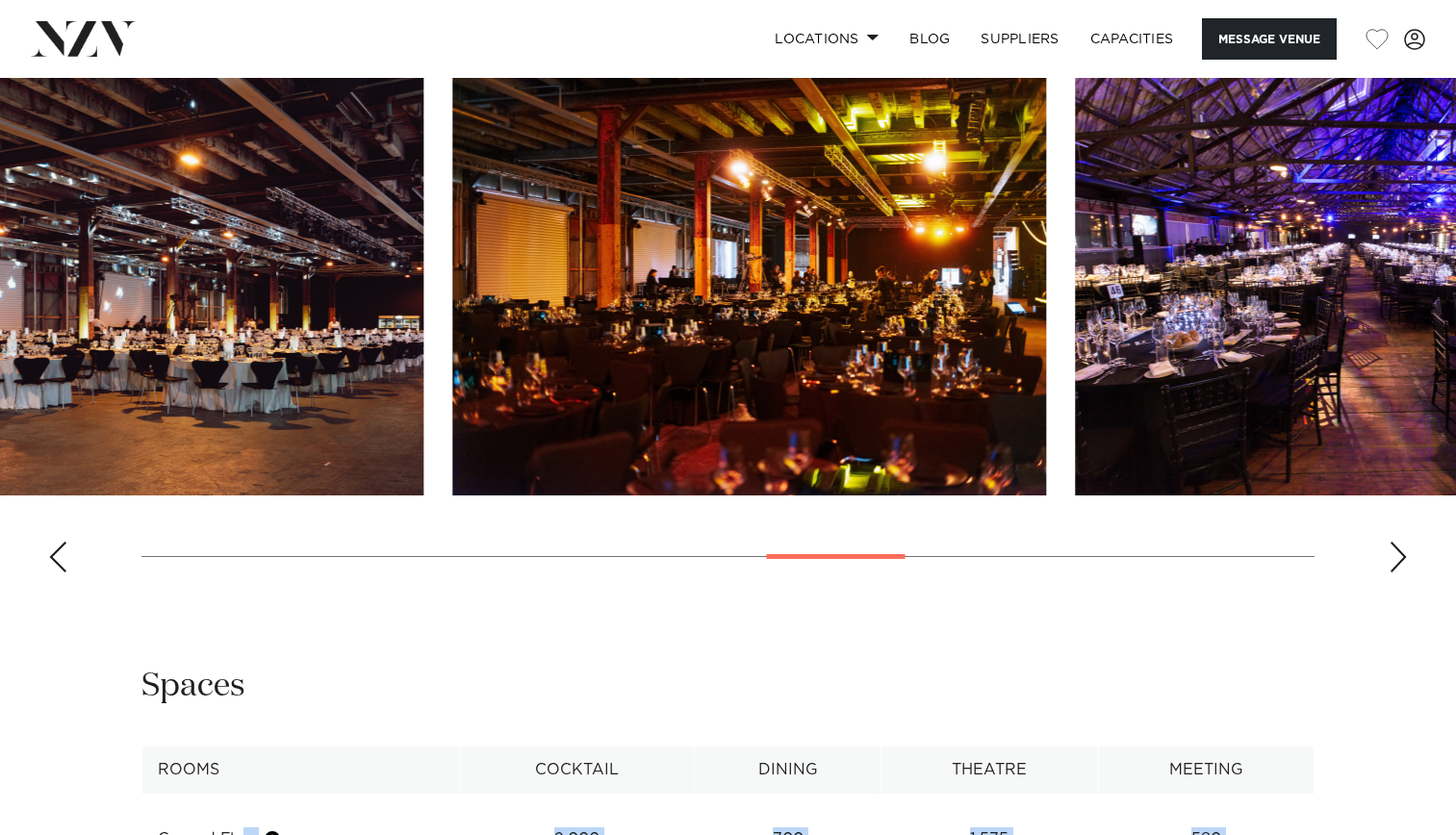
click at [848, 587] on swiper-container at bounding box center [728, 323] width 1456 height 528
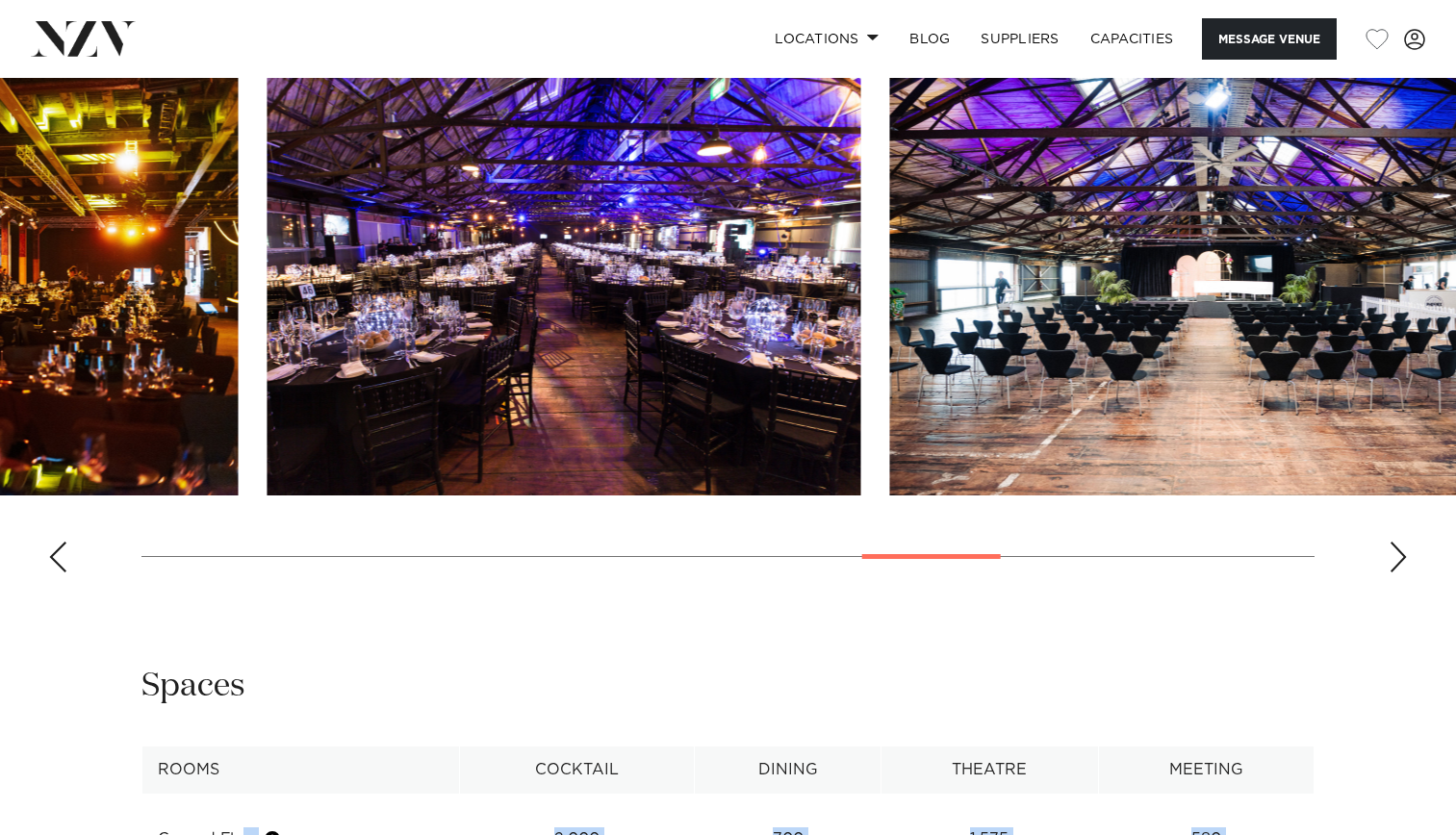
click at [965, 559] on div at bounding box center [931, 556] width 138 height 5
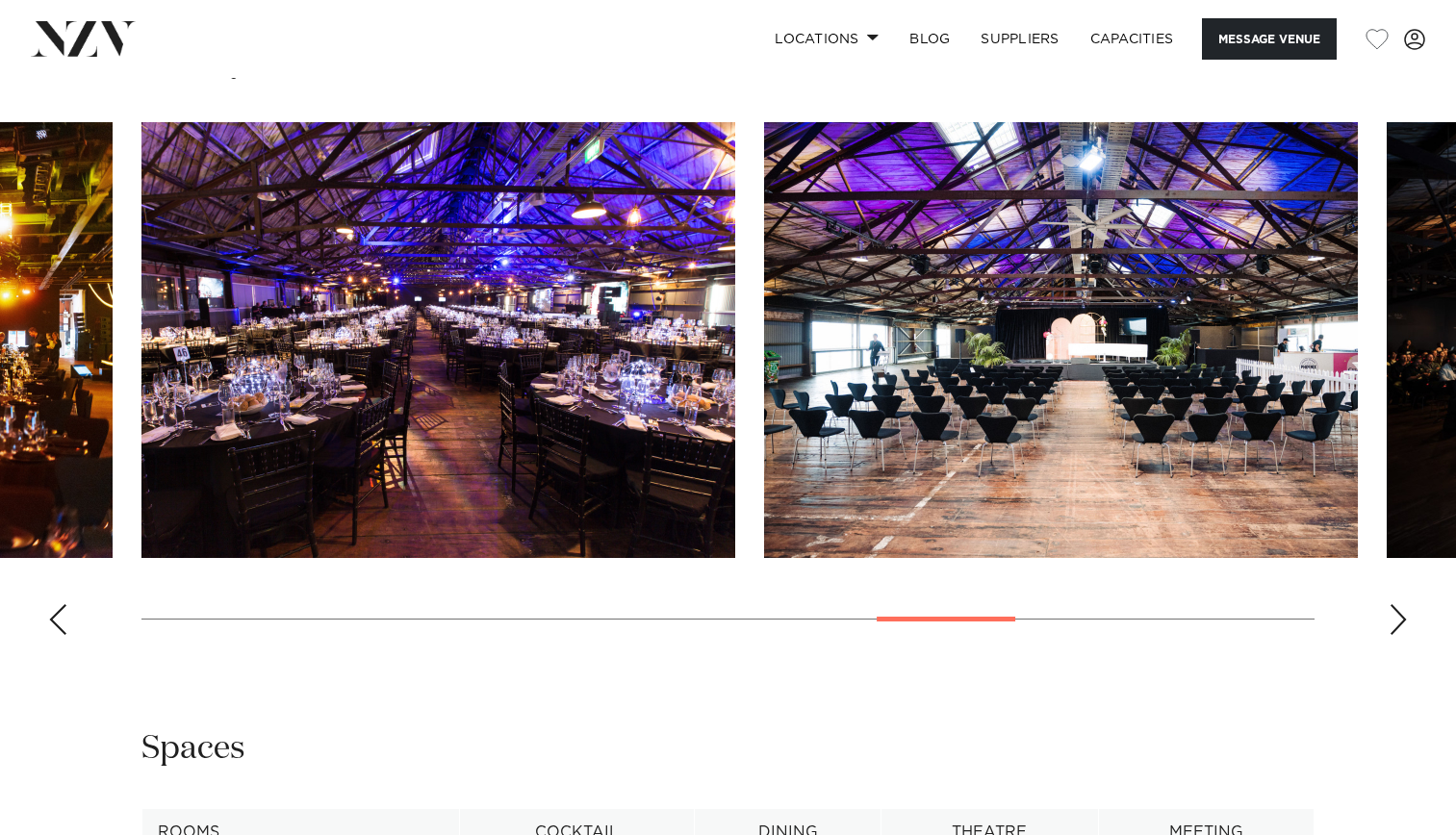
scroll to position [1827, 0]
